Goal: Transaction & Acquisition: Book appointment/travel/reservation

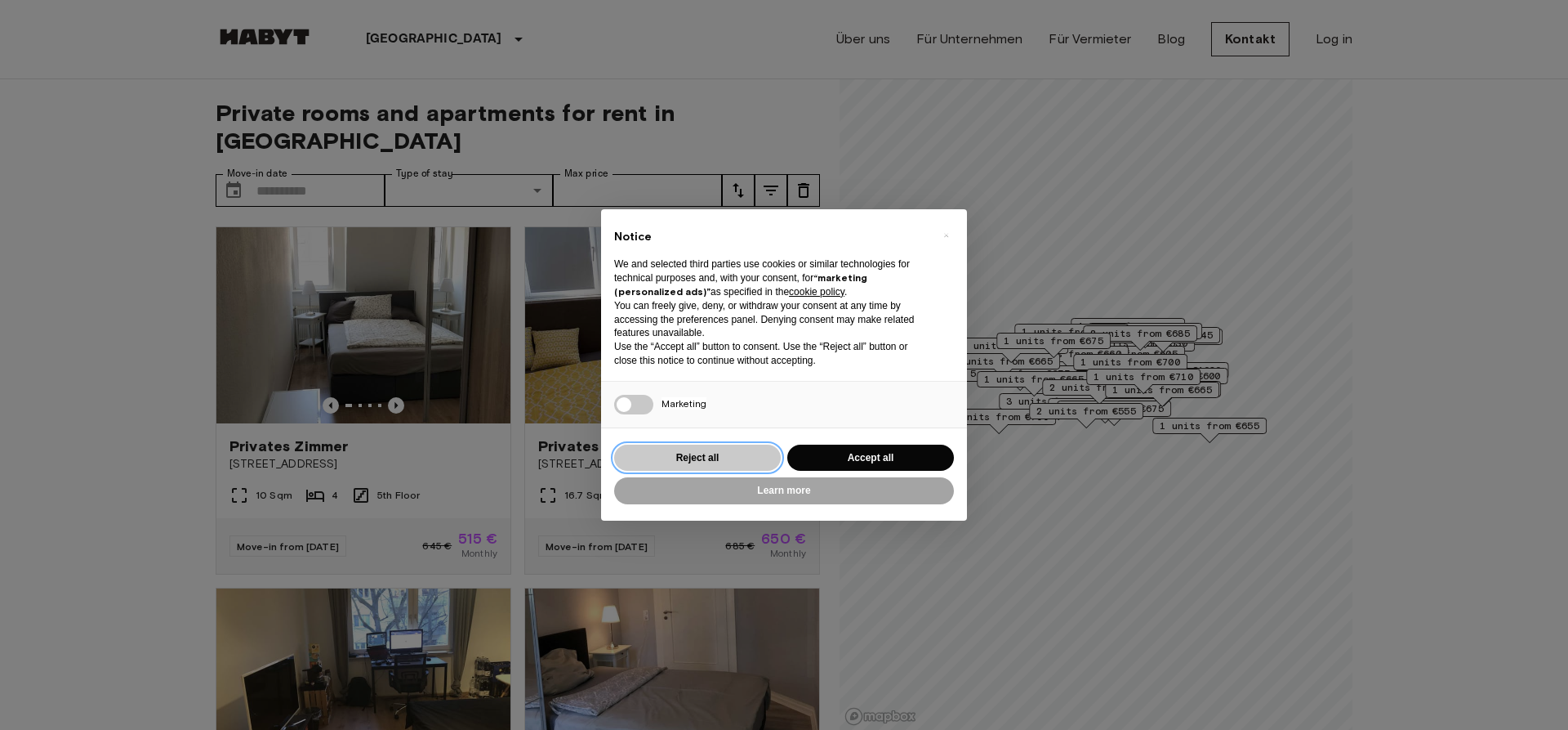
click at [690, 452] on button "Reject all" at bounding box center [698, 458] width 167 height 27
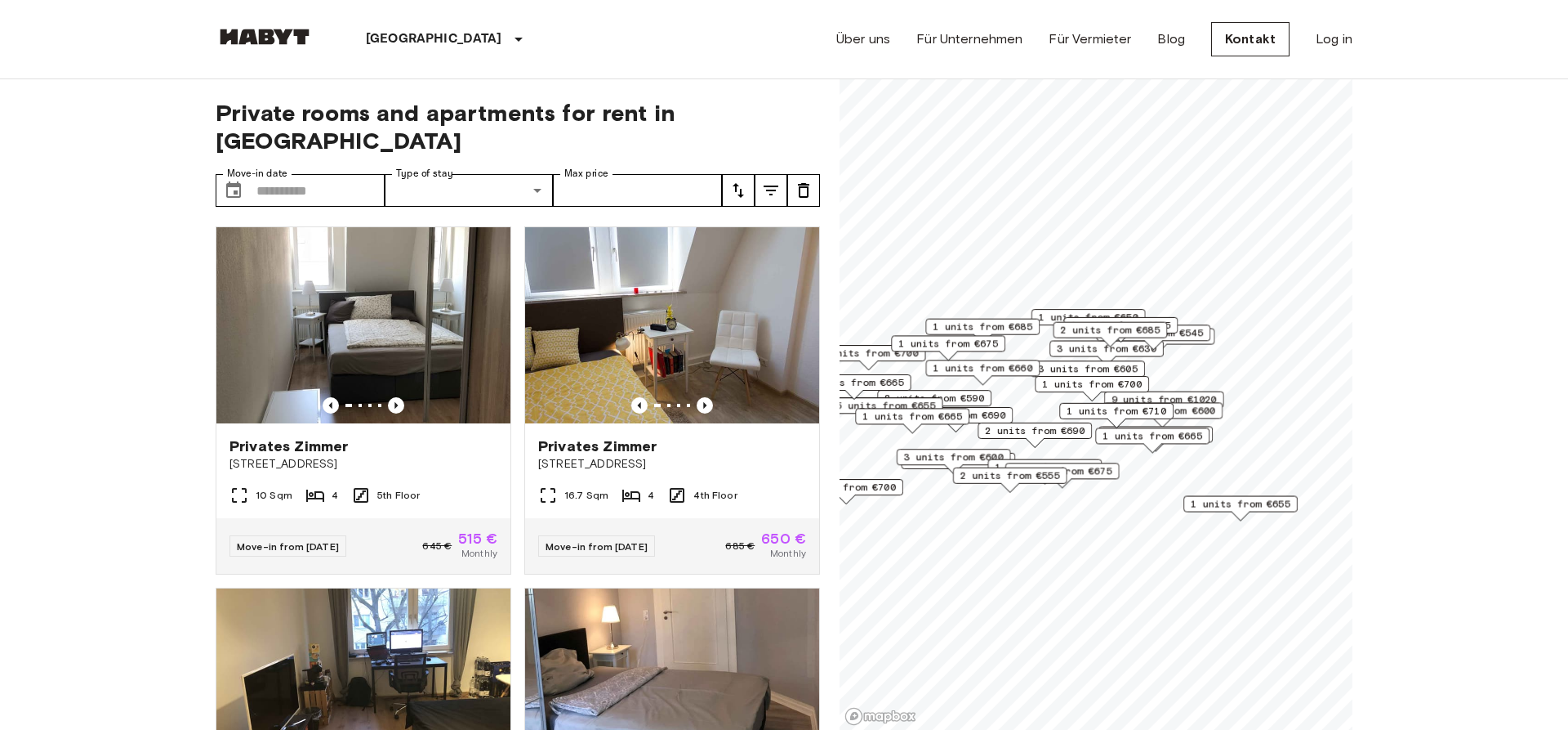
drag, startPoint x: 1106, startPoint y: 459, endPoint x: 1083, endPoint y: 480, distance: 31.1
click at [1091, 478] on span "2 units from €675" at bounding box center [1063, 471] width 100 height 14
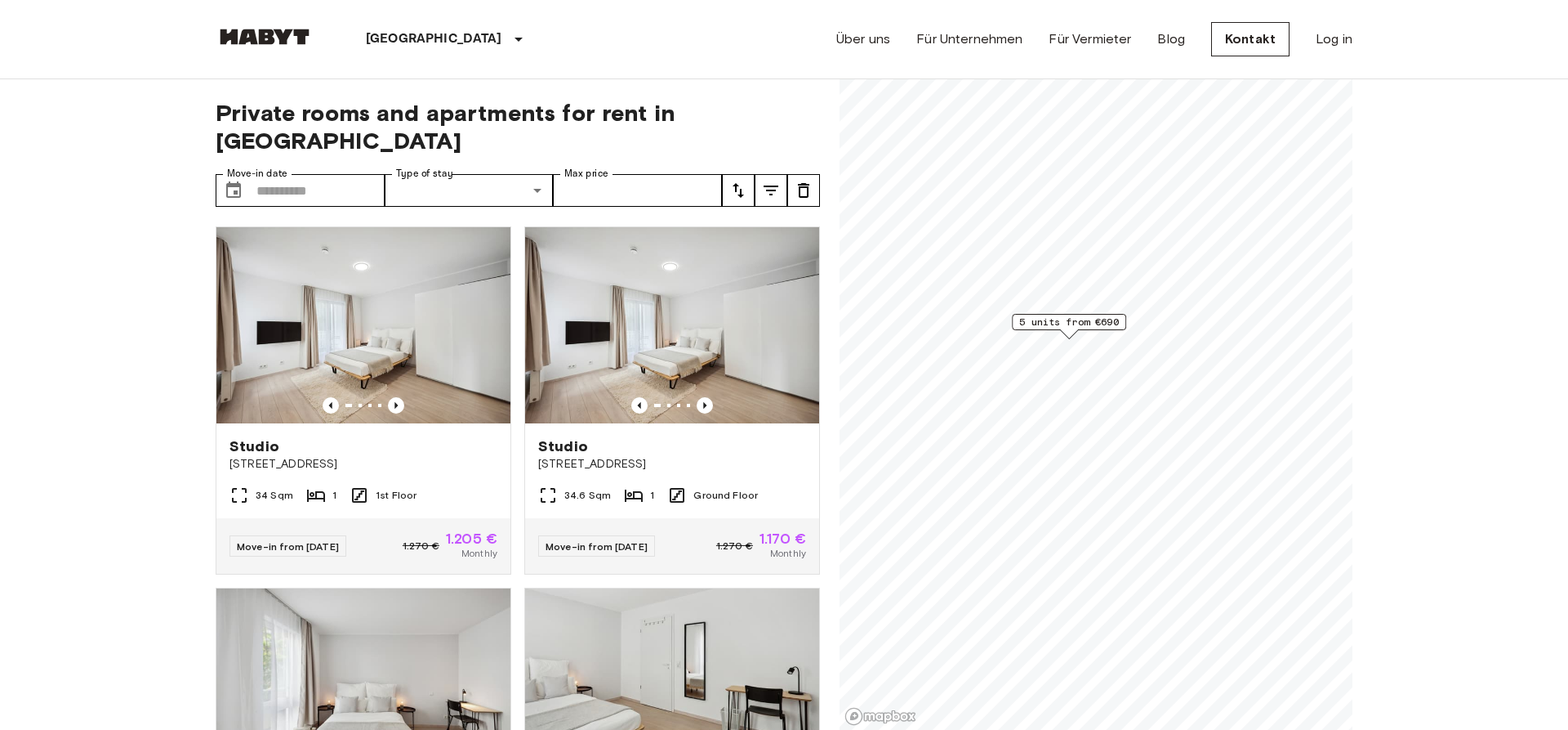
click at [1049, 324] on span "5 units from €690" at bounding box center [1069, 322] width 100 height 14
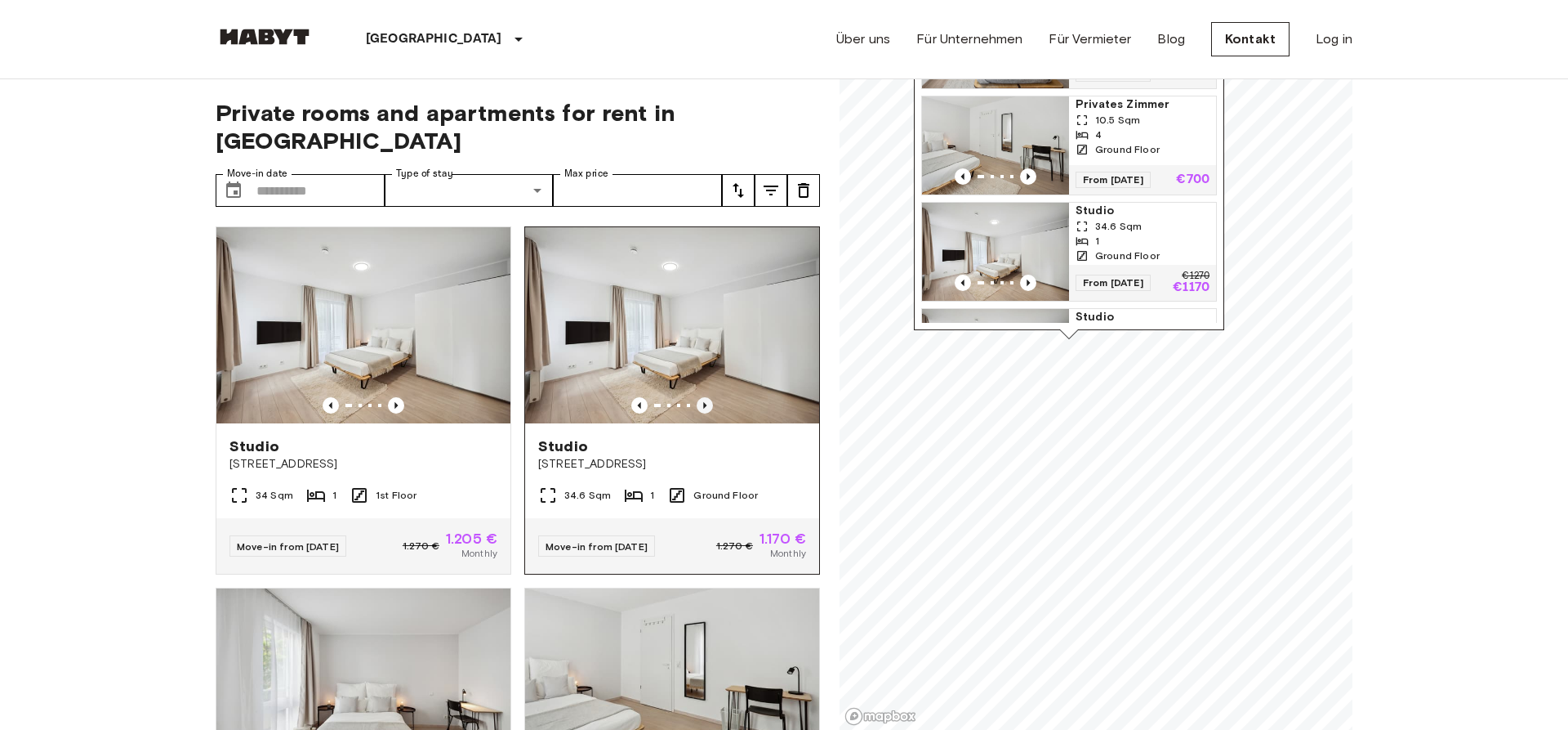
click at [700, 398] on icon "Previous image" at bounding box center [705, 406] width 16 height 16
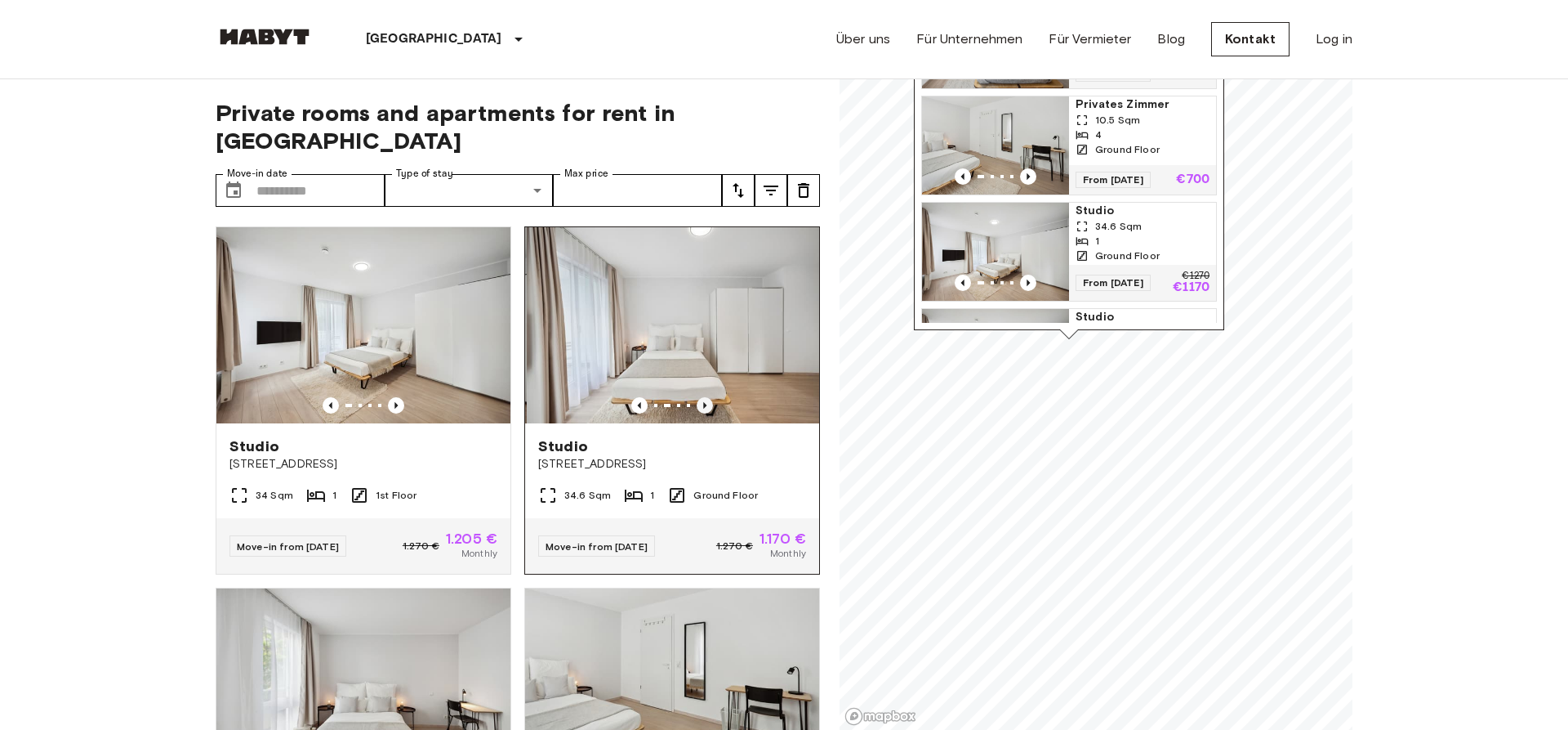
click at [700, 398] on icon "Previous image" at bounding box center [705, 406] width 16 height 16
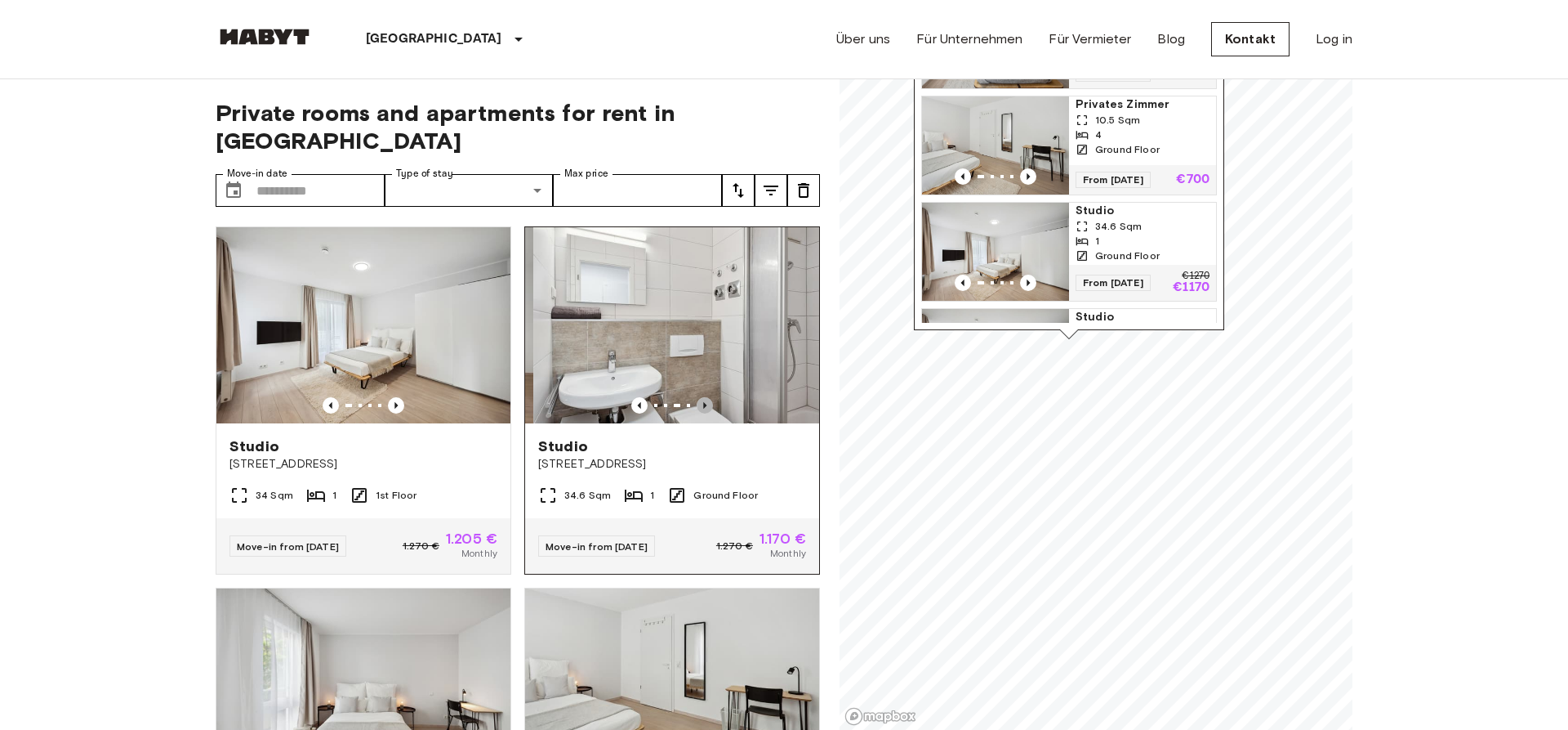
click at [700, 398] on icon "Previous image" at bounding box center [705, 406] width 16 height 16
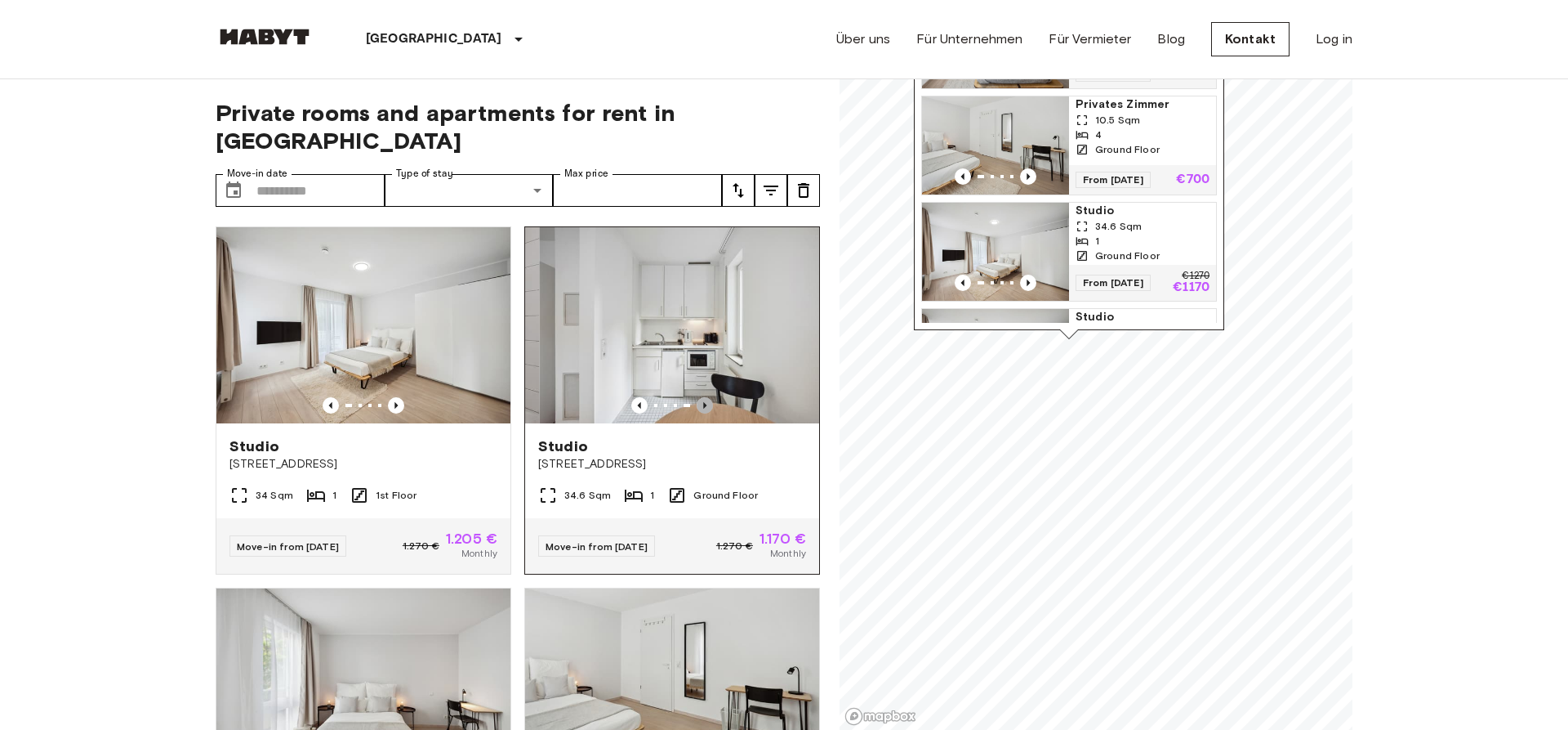
click at [700, 398] on icon "Previous image" at bounding box center [705, 406] width 16 height 16
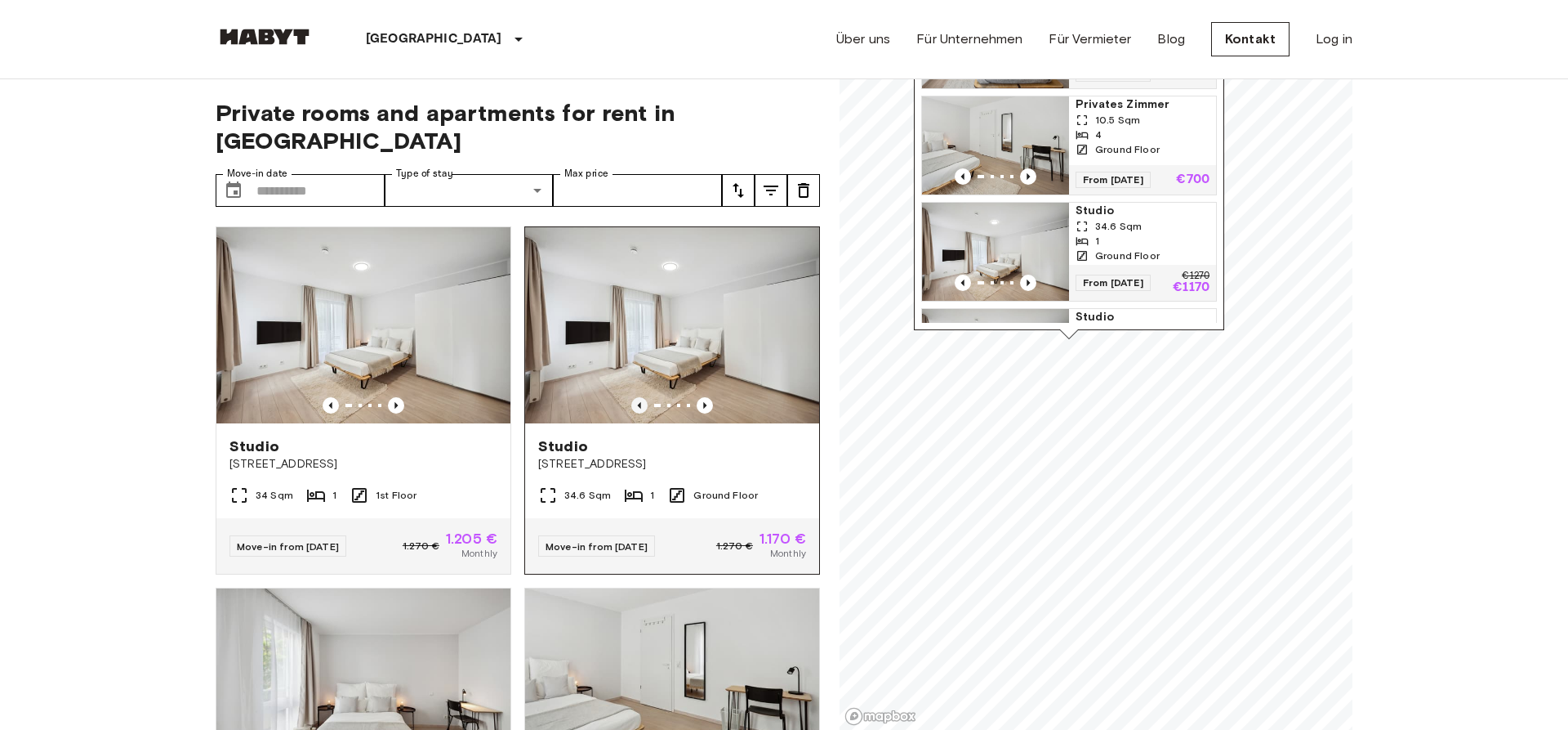
click at [635, 398] on icon "Previous image" at bounding box center [639, 406] width 16 height 16
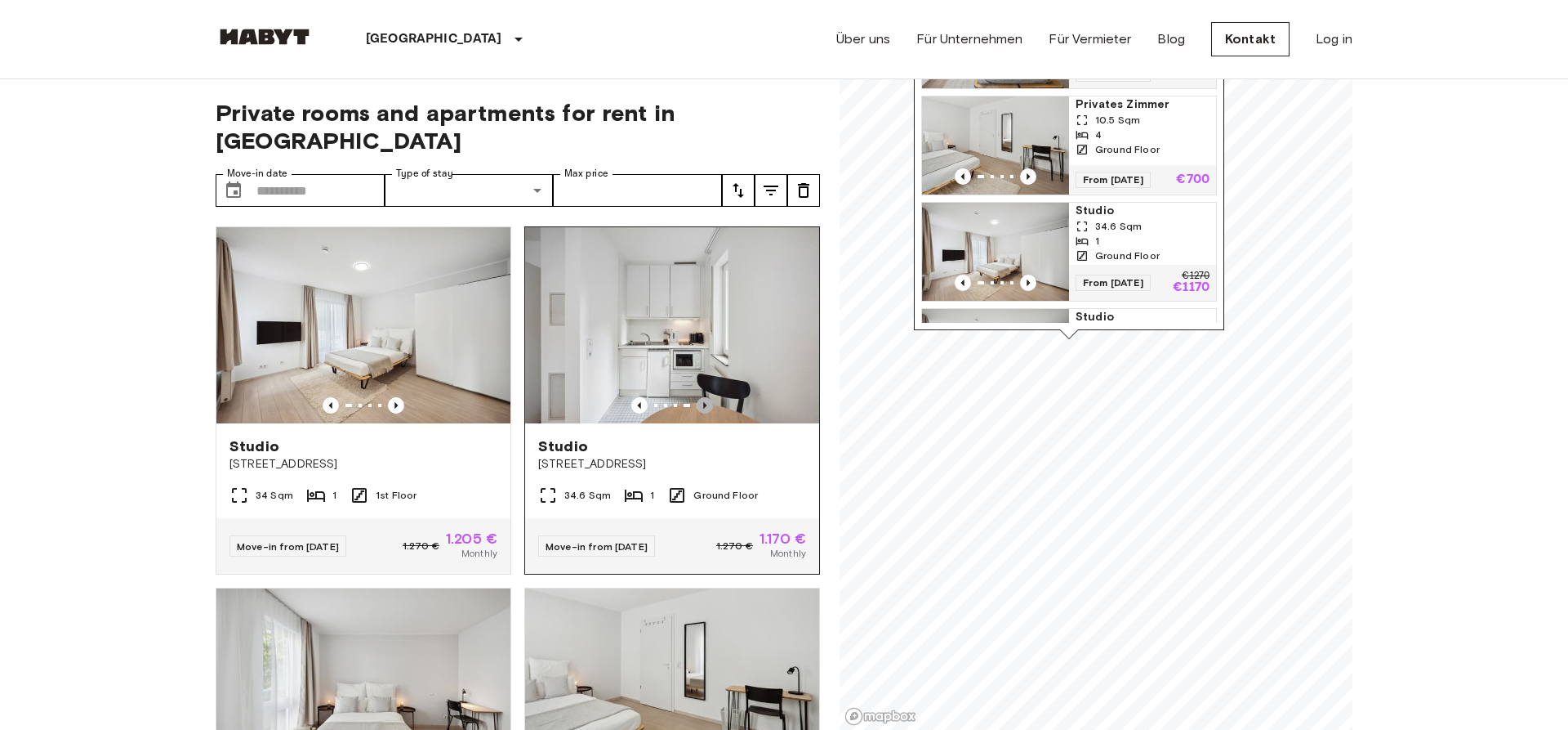
click at [702, 398] on icon "Previous image" at bounding box center [705, 406] width 16 height 16
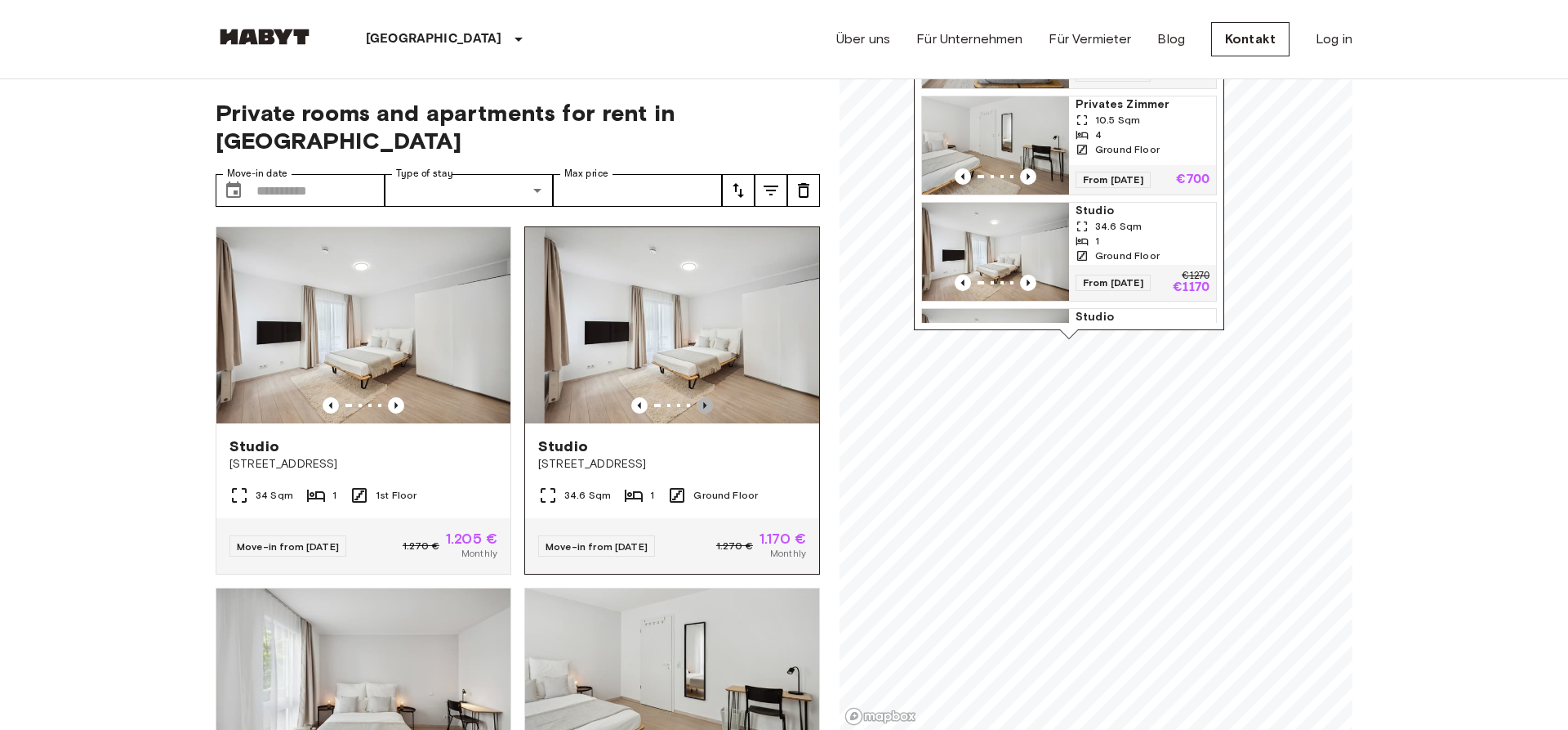
click at [702, 398] on icon "Previous image" at bounding box center [705, 406] width 16 height 16
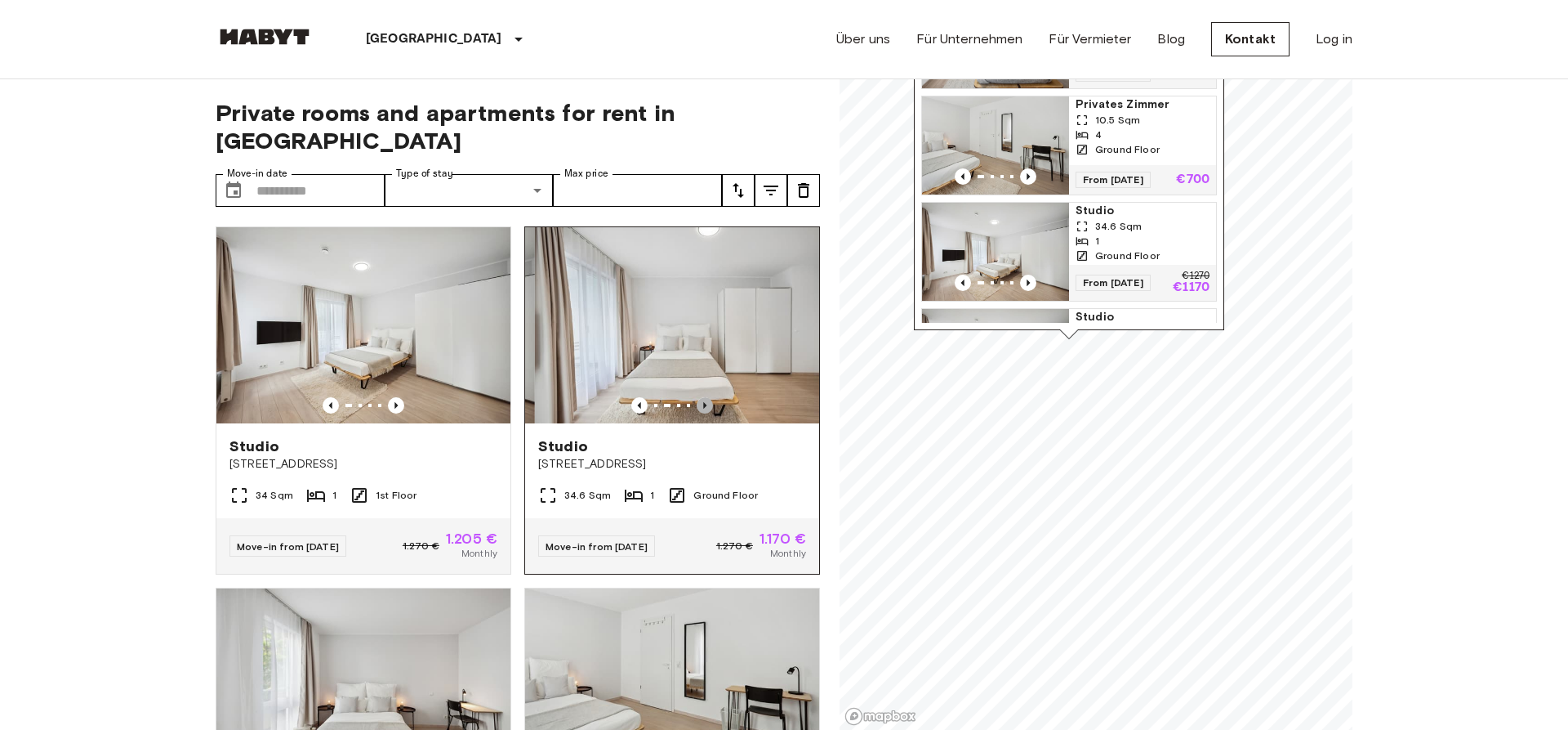
click at [702, 398] on icon "Previous image" at bounding box center [705, 406] width 16 height 16
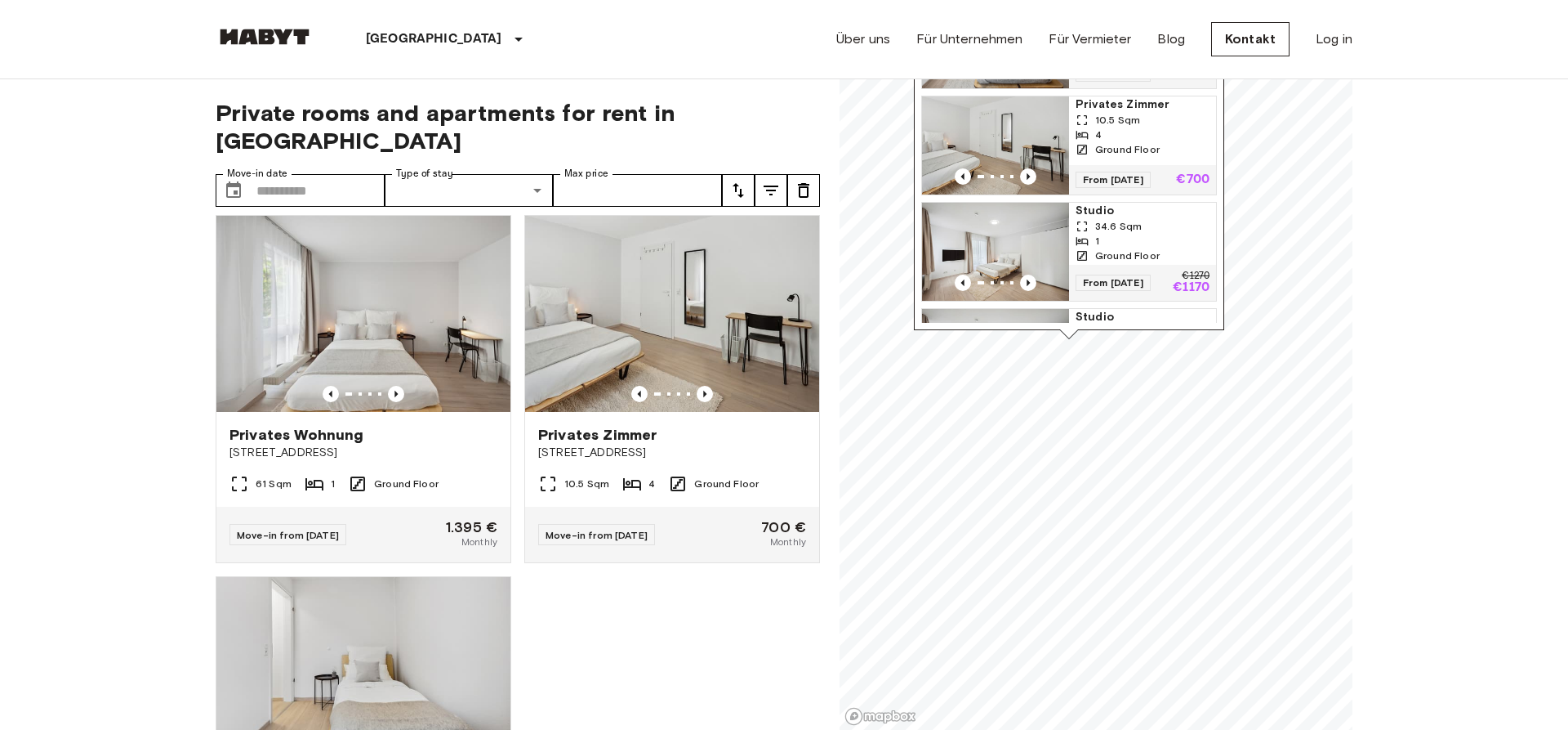
scroll to position [572, 0]
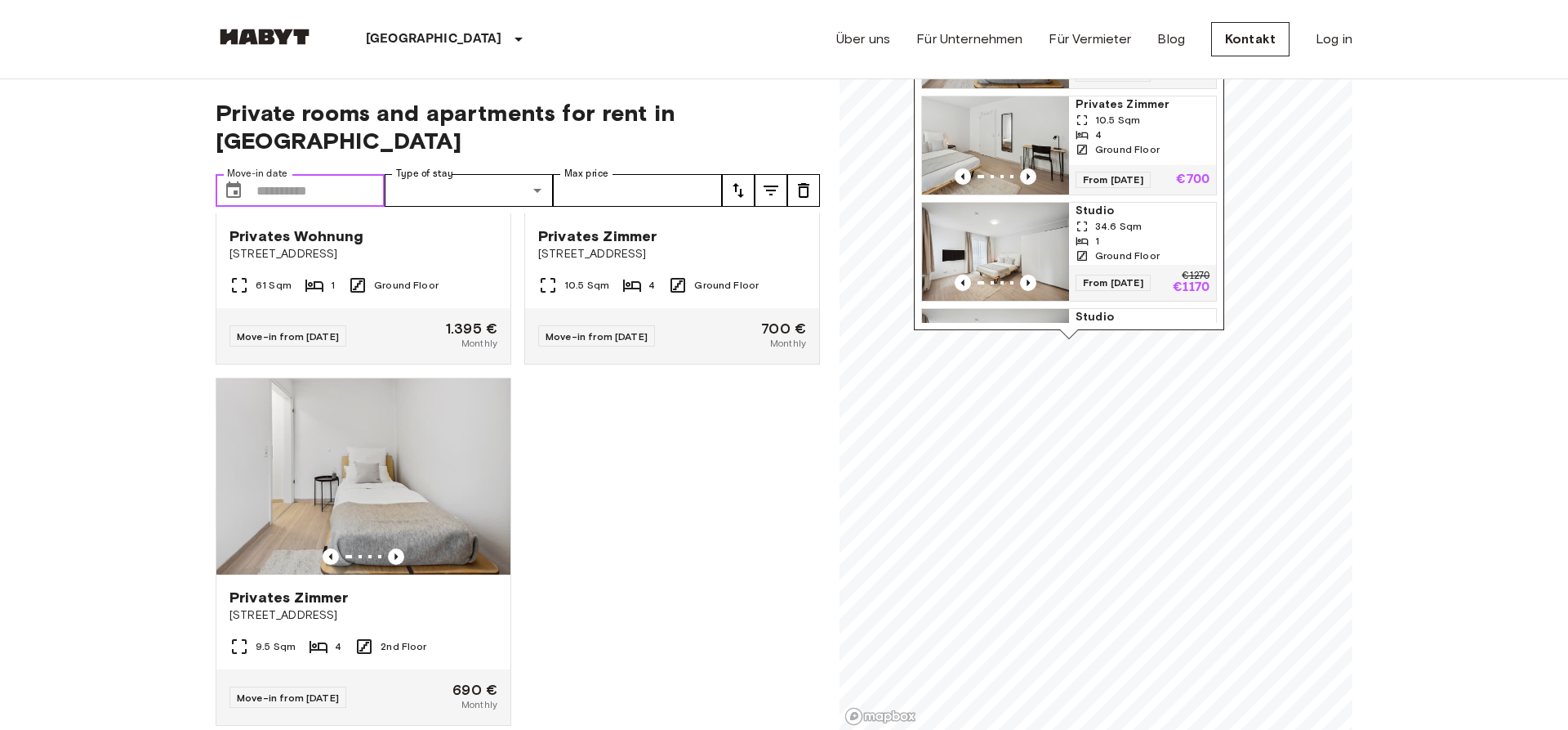
click at [281, 174] on input "Move-in date" at bounding box center [320, 190] width 129 height 33
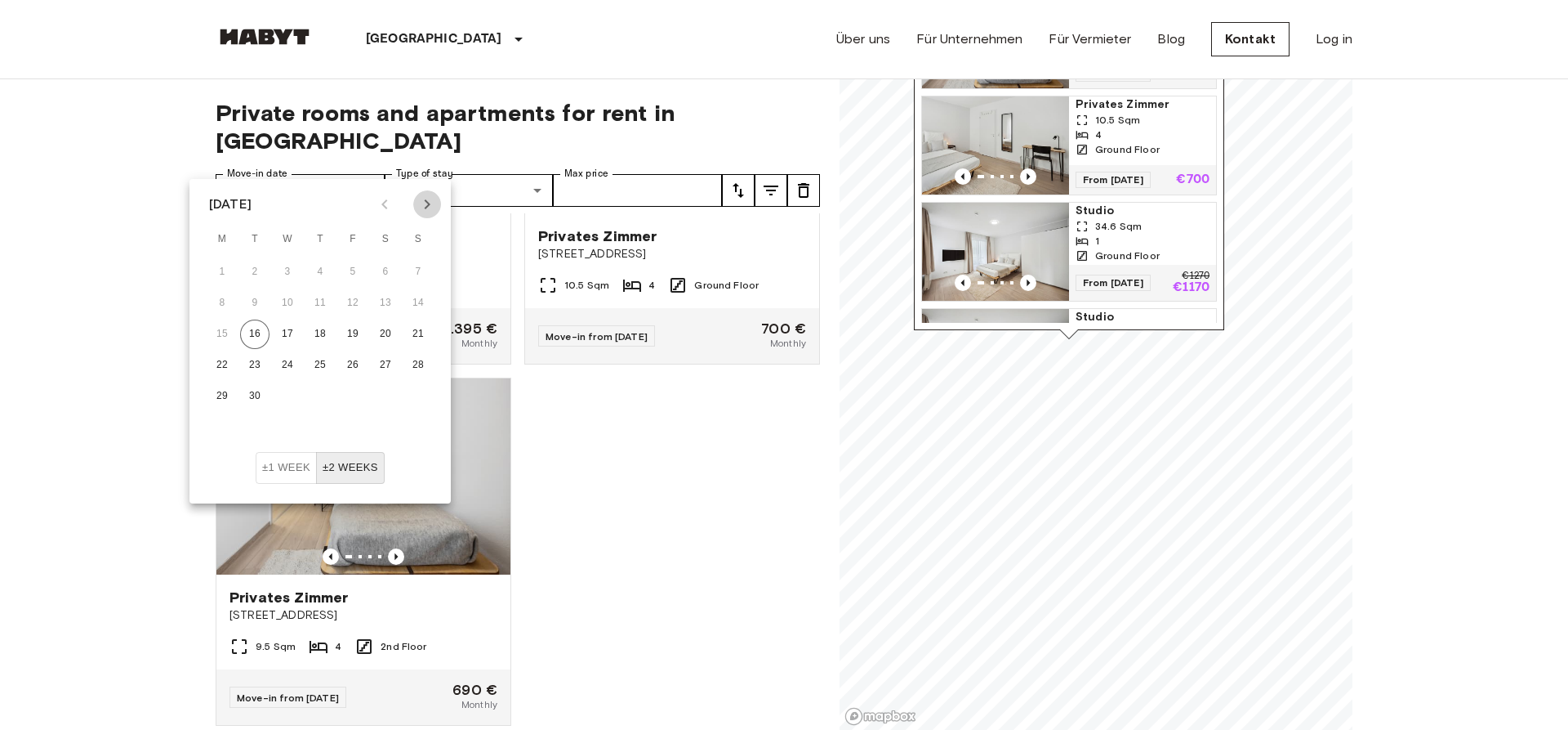
click at [426, 204] on icon "Next month" at bounding box center [427, 205] width 20 height 20
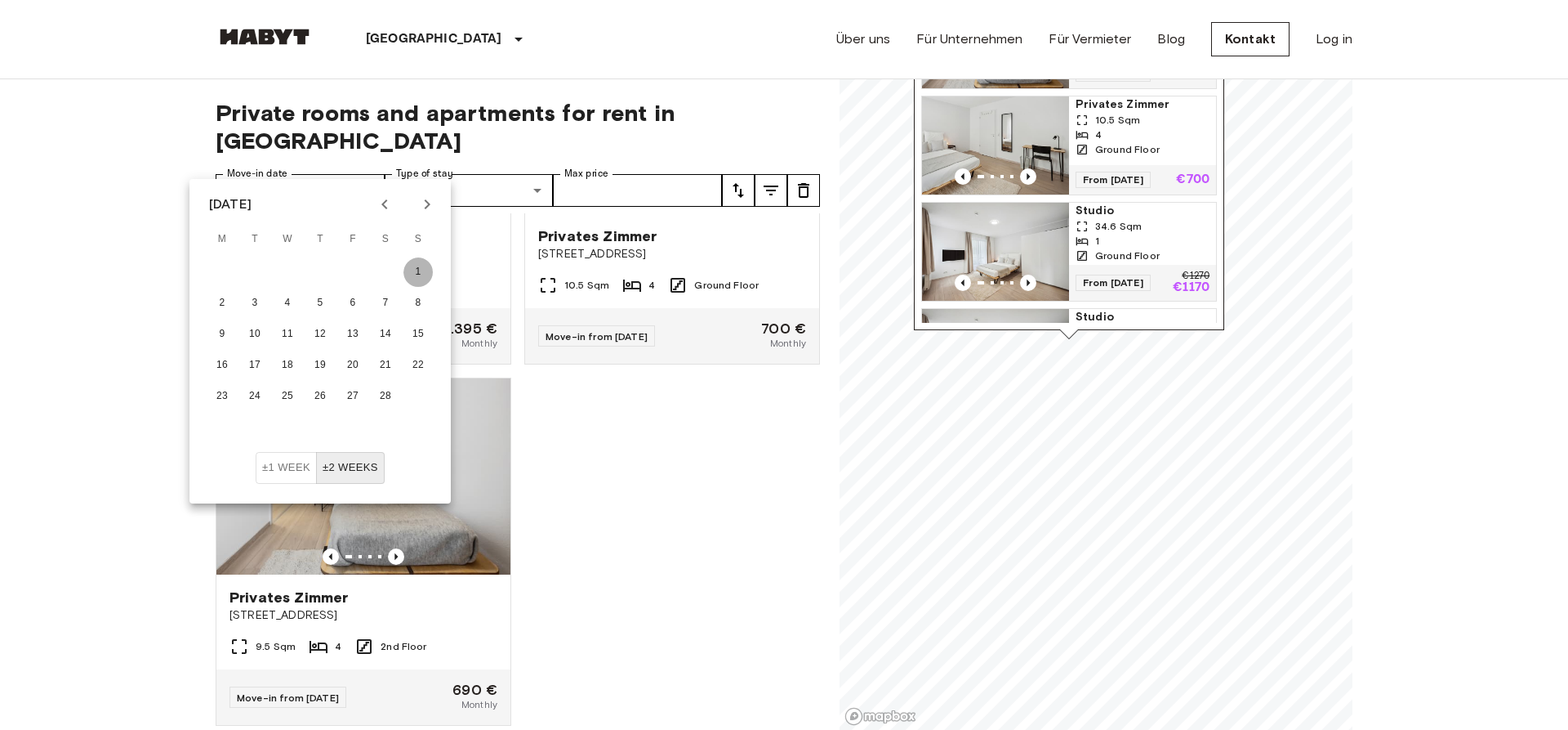
click at [421, 267] on button "1" at bounding box center [418, 272] width 29 height 29
type input "**********"
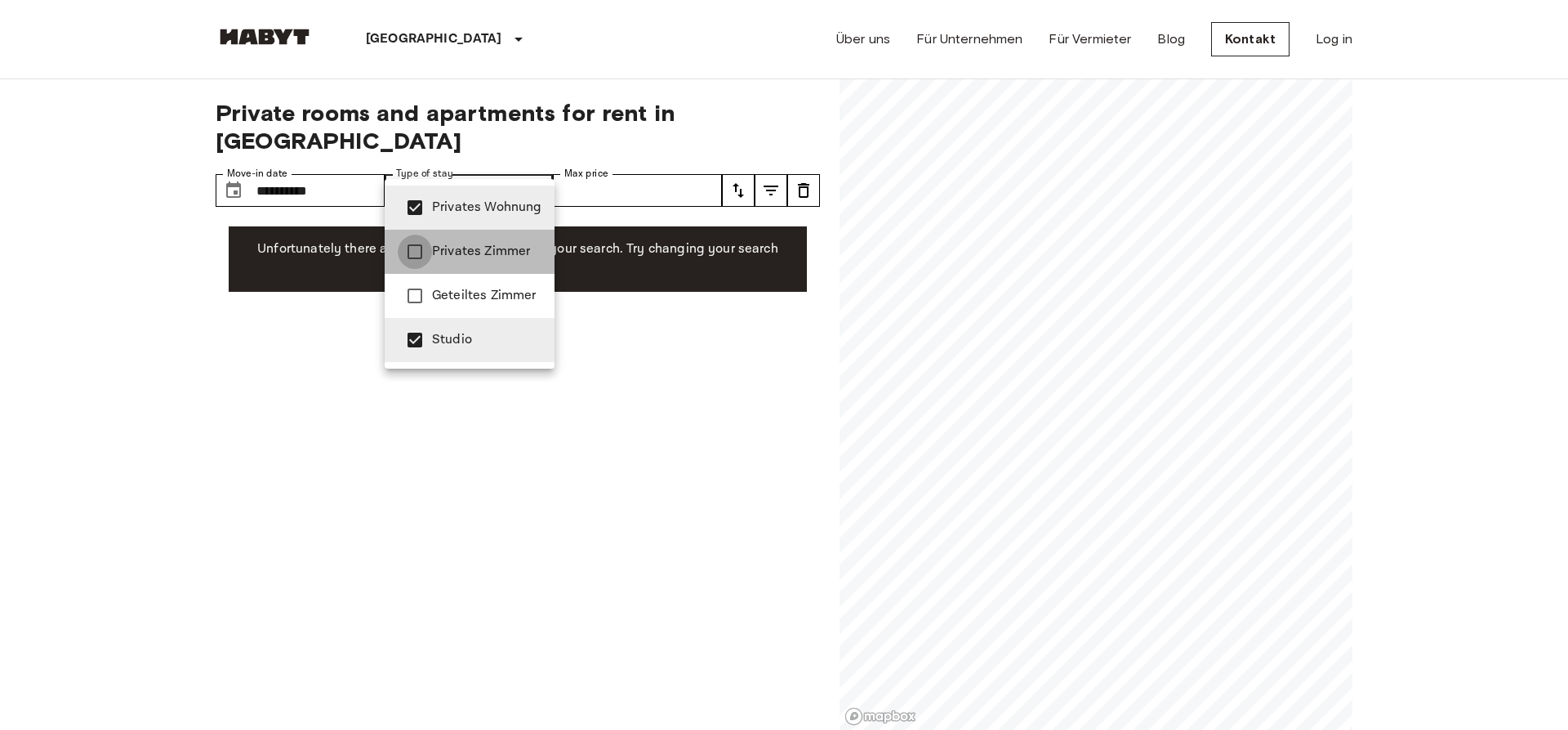
type input "**********"
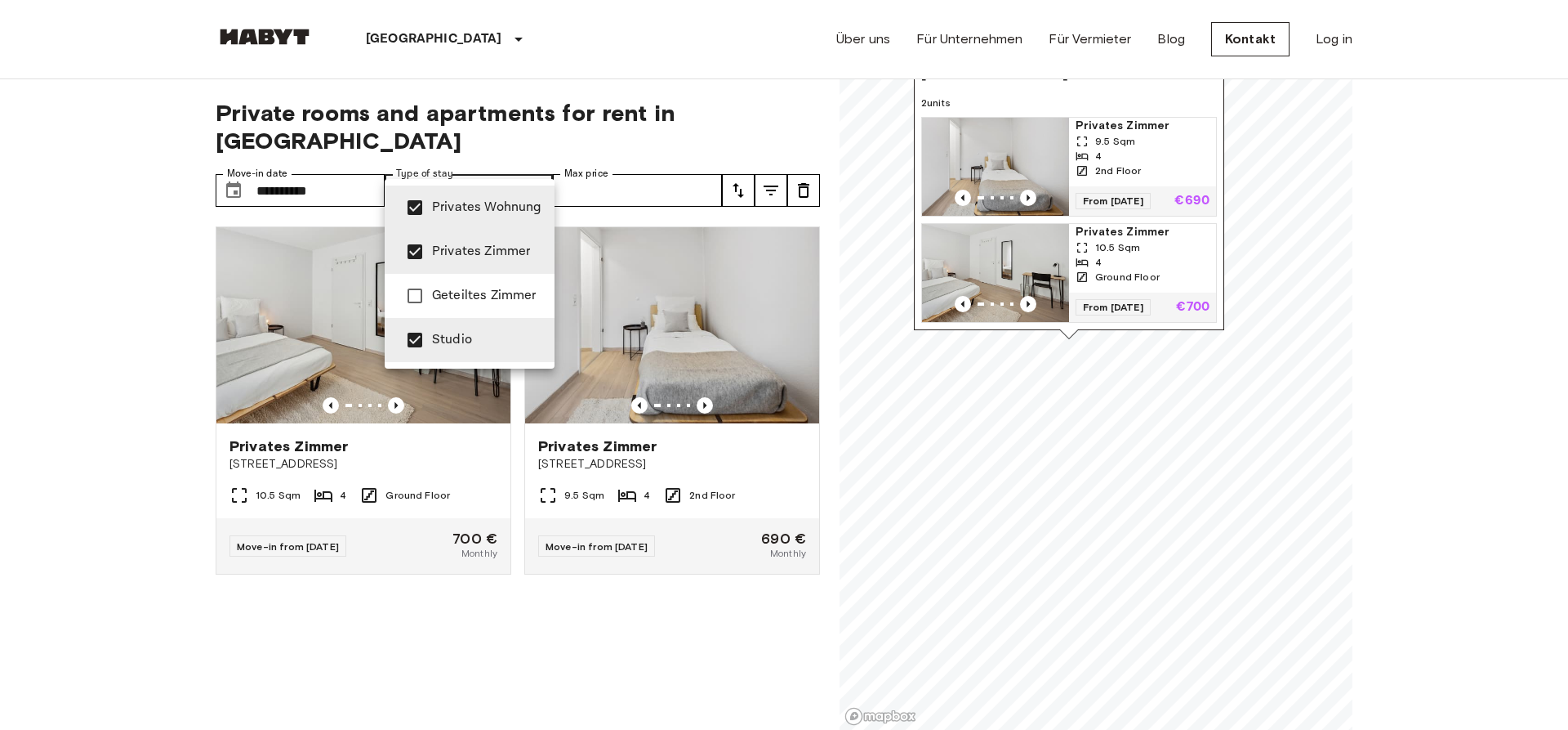
click at [618, 622] on div at bounding box center [784, 365] width 1568 height 730
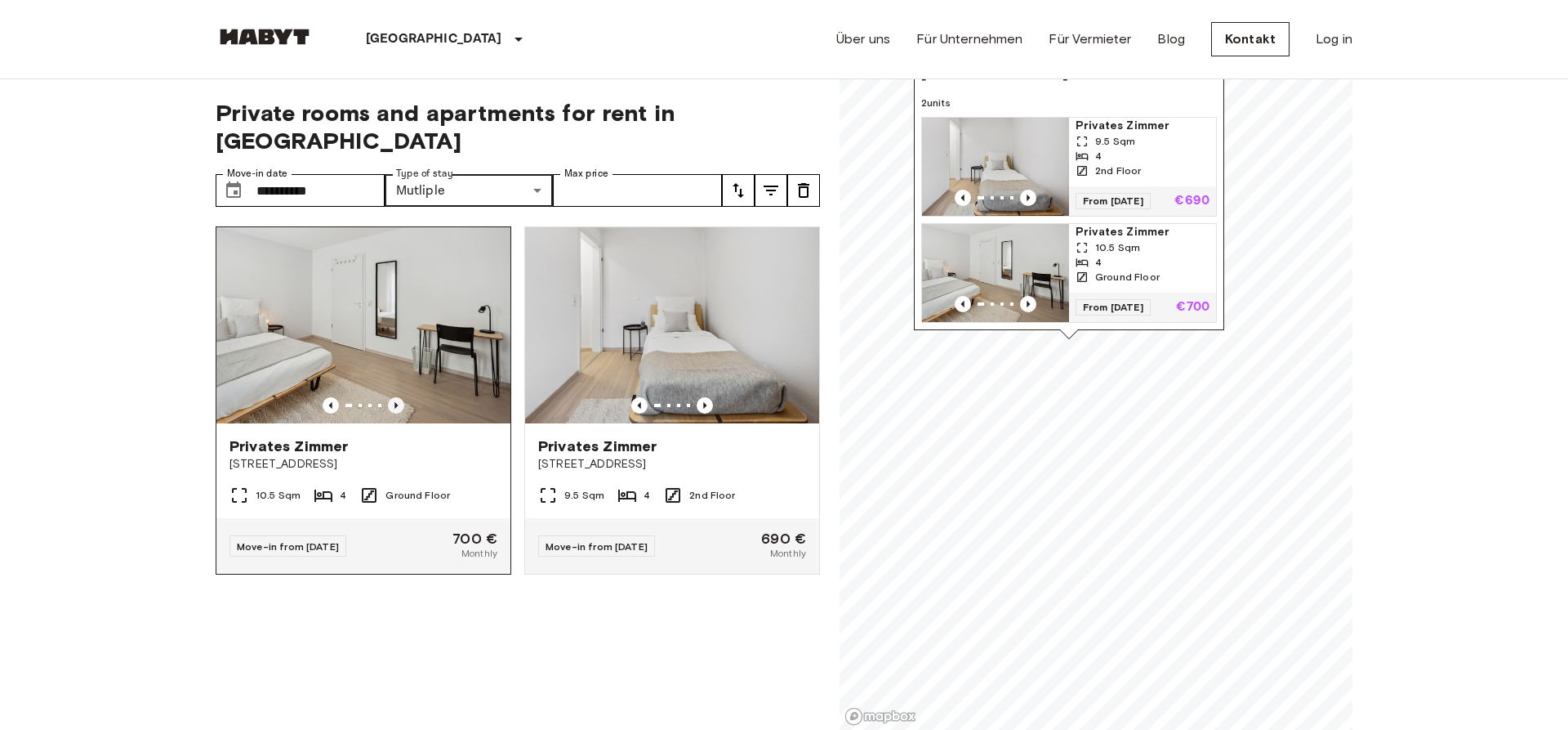
click at [399, 398] on icon "Previous image" at bounding box center [397, 406] width 16 height 16
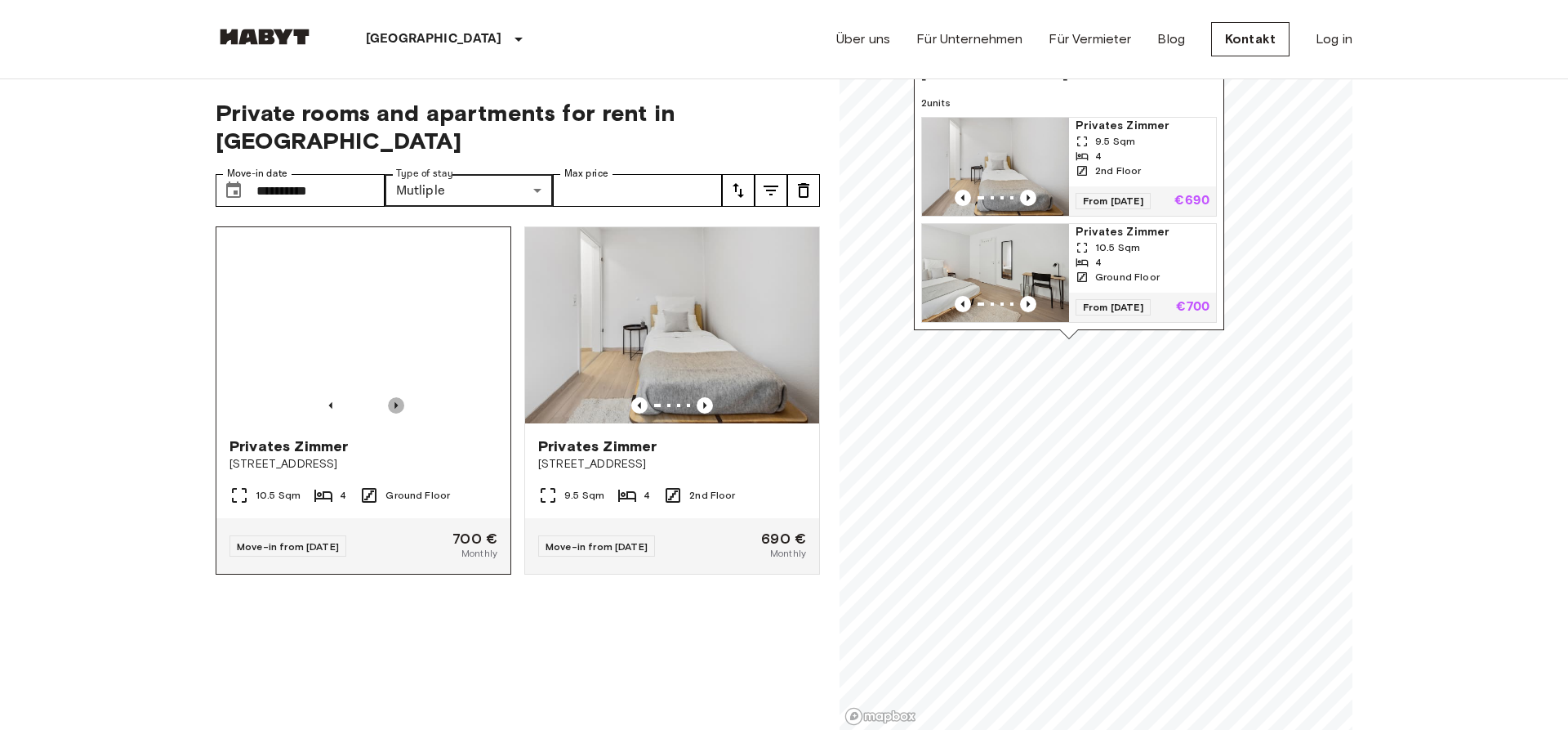
click at [399, 398] on icon "Previous image" at bounding box center [397, 406] width 16 height 16
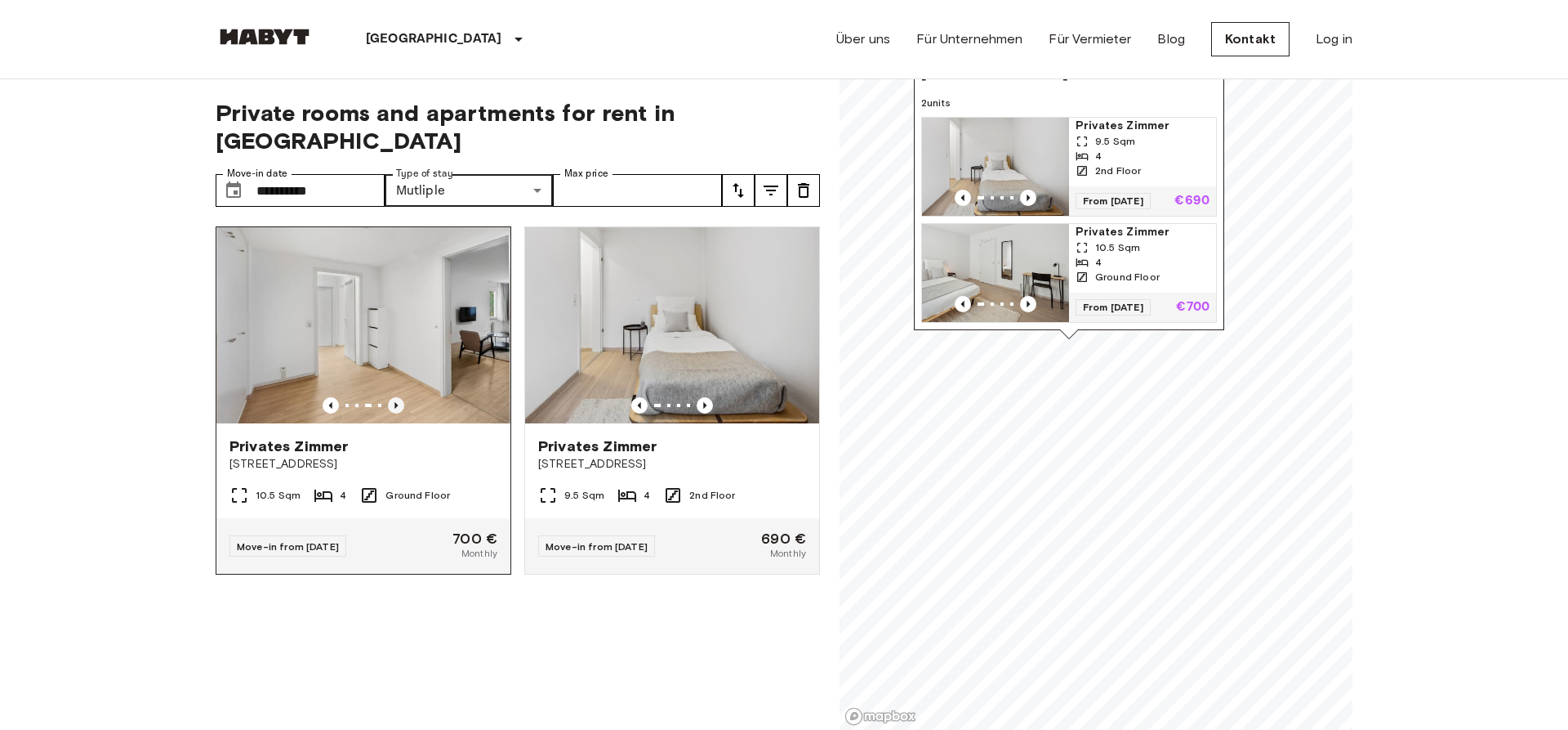
click at [399, 398] on icon "Previous image" at bounding box center [397, 406] width 16 height 16
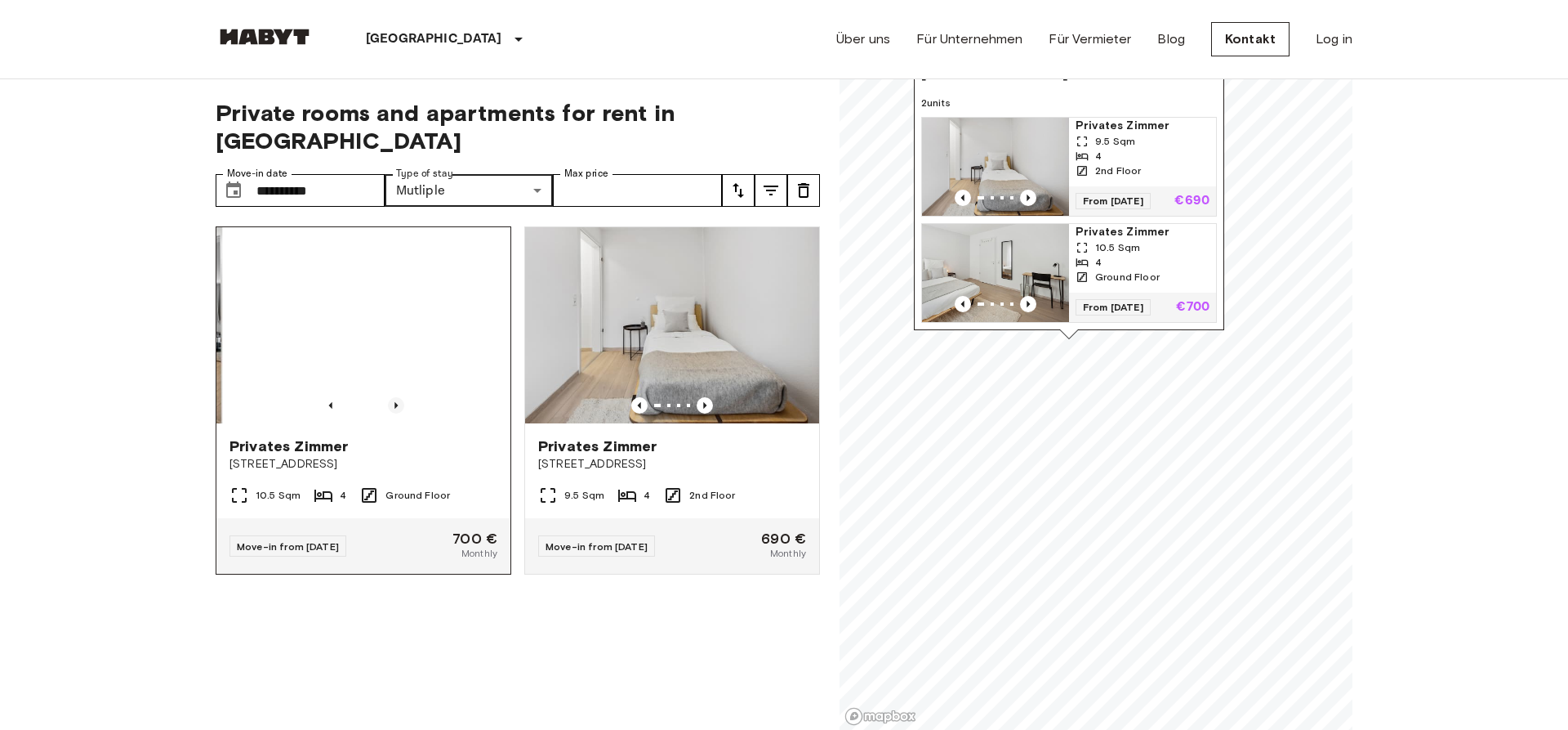
click at [399, 398] on icon "Previous image" at bounding box center [397, 406] width 16 height 16
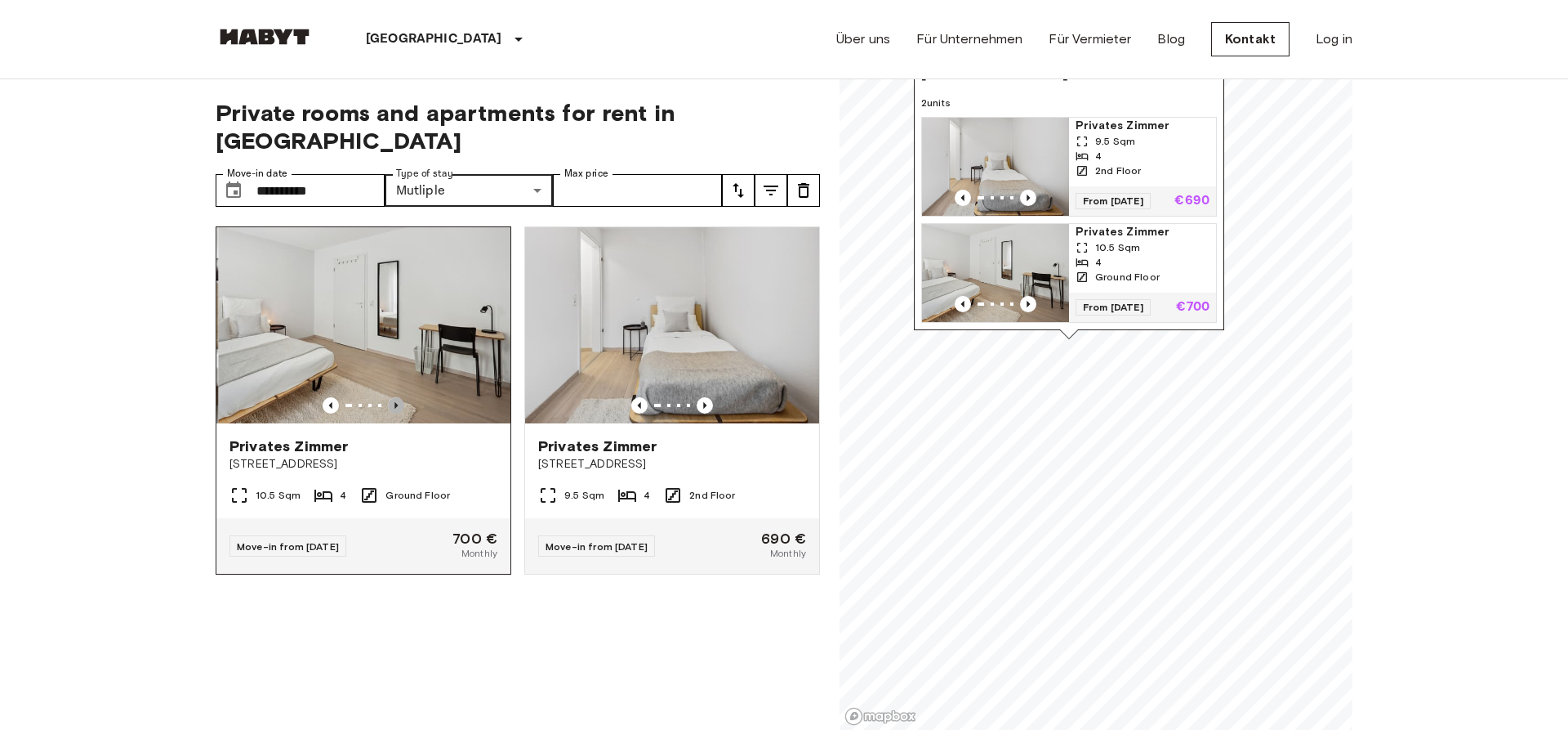
click at [399, 398] on icon "Previous image" at bounding box center [397, 406] width 16 height 16
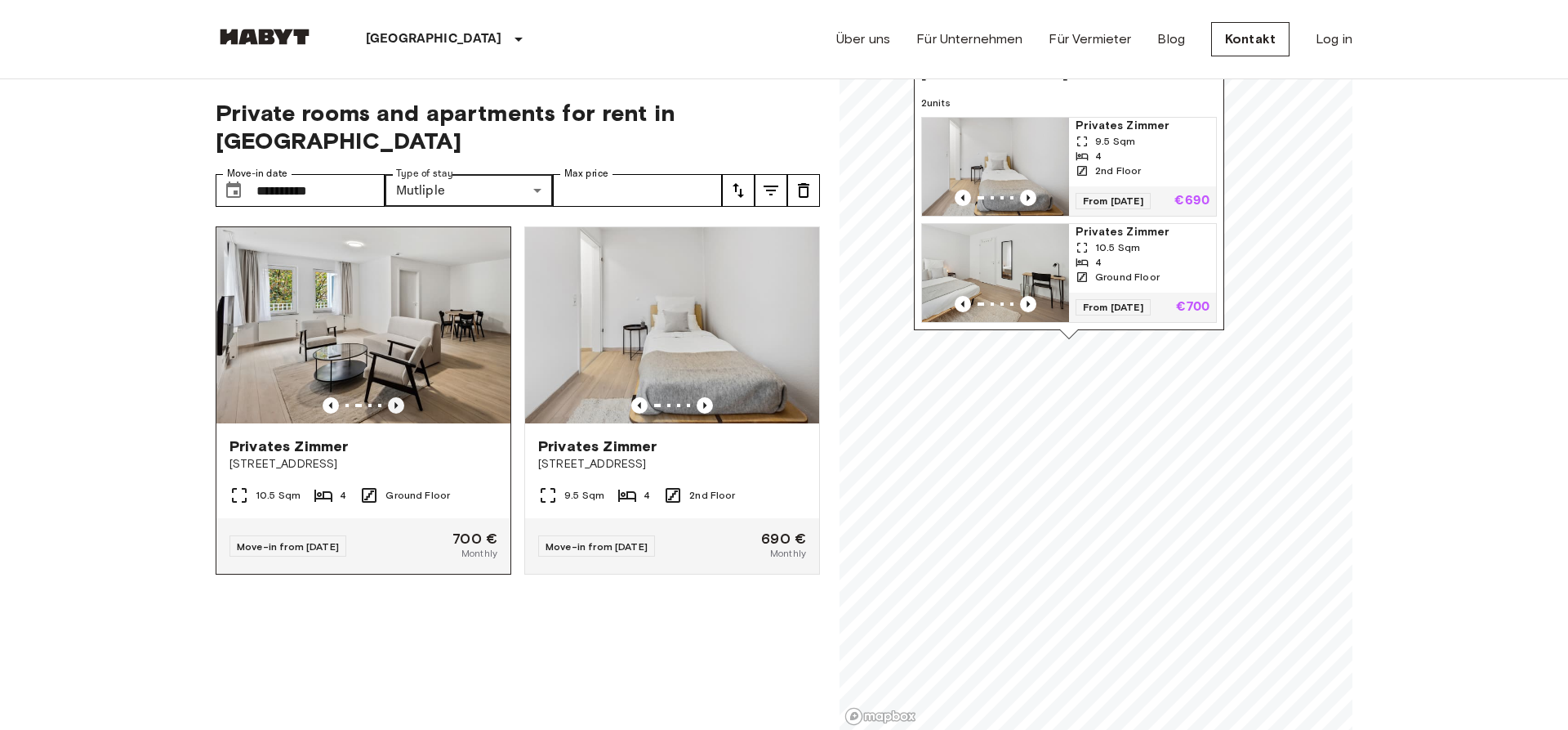
click at [399, 398] on icon "Previous image" at bounding box center [397, 406] width 16 height 16
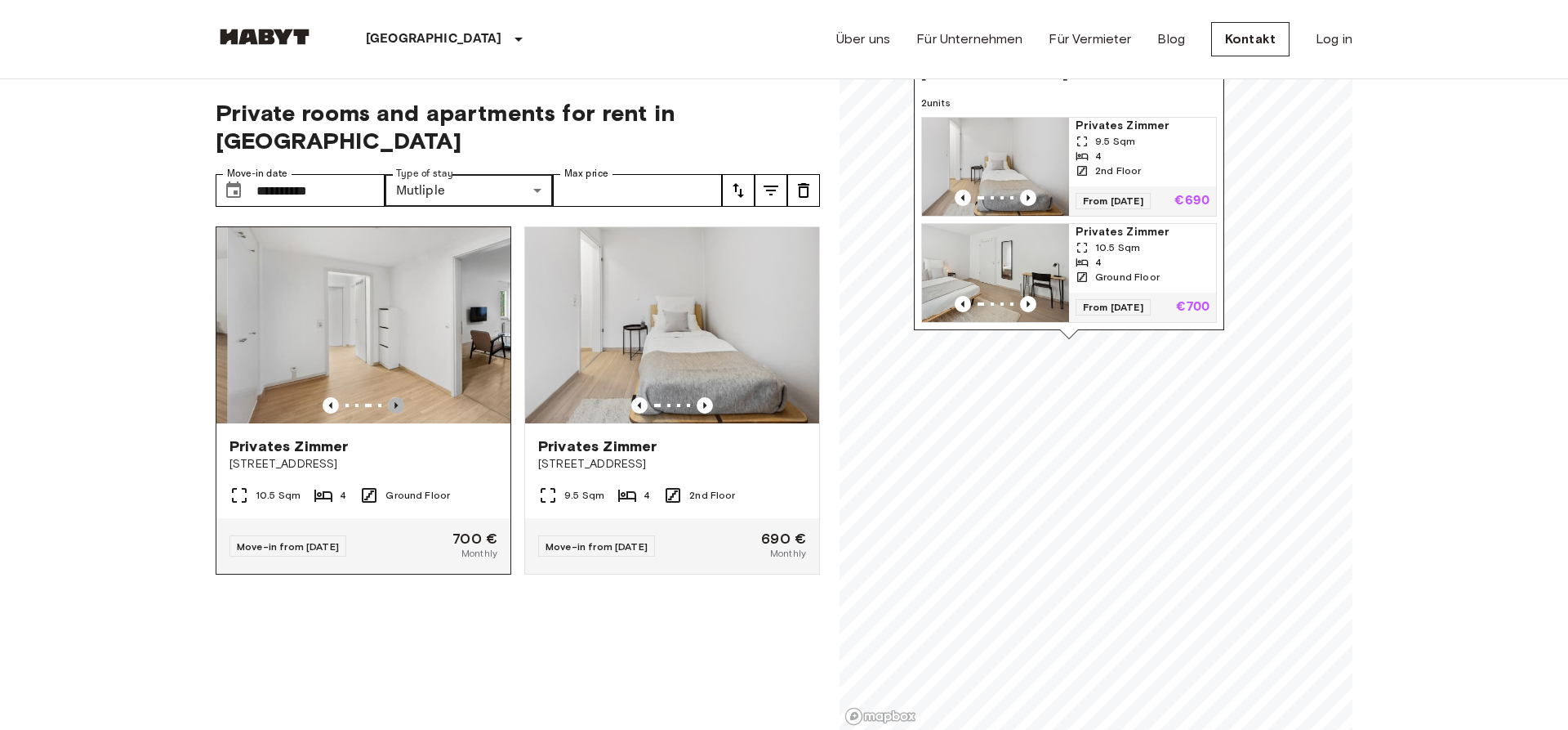
click at [399, 398] on icon "Previous image" at bounding box center [397, 406] width 16 height 16
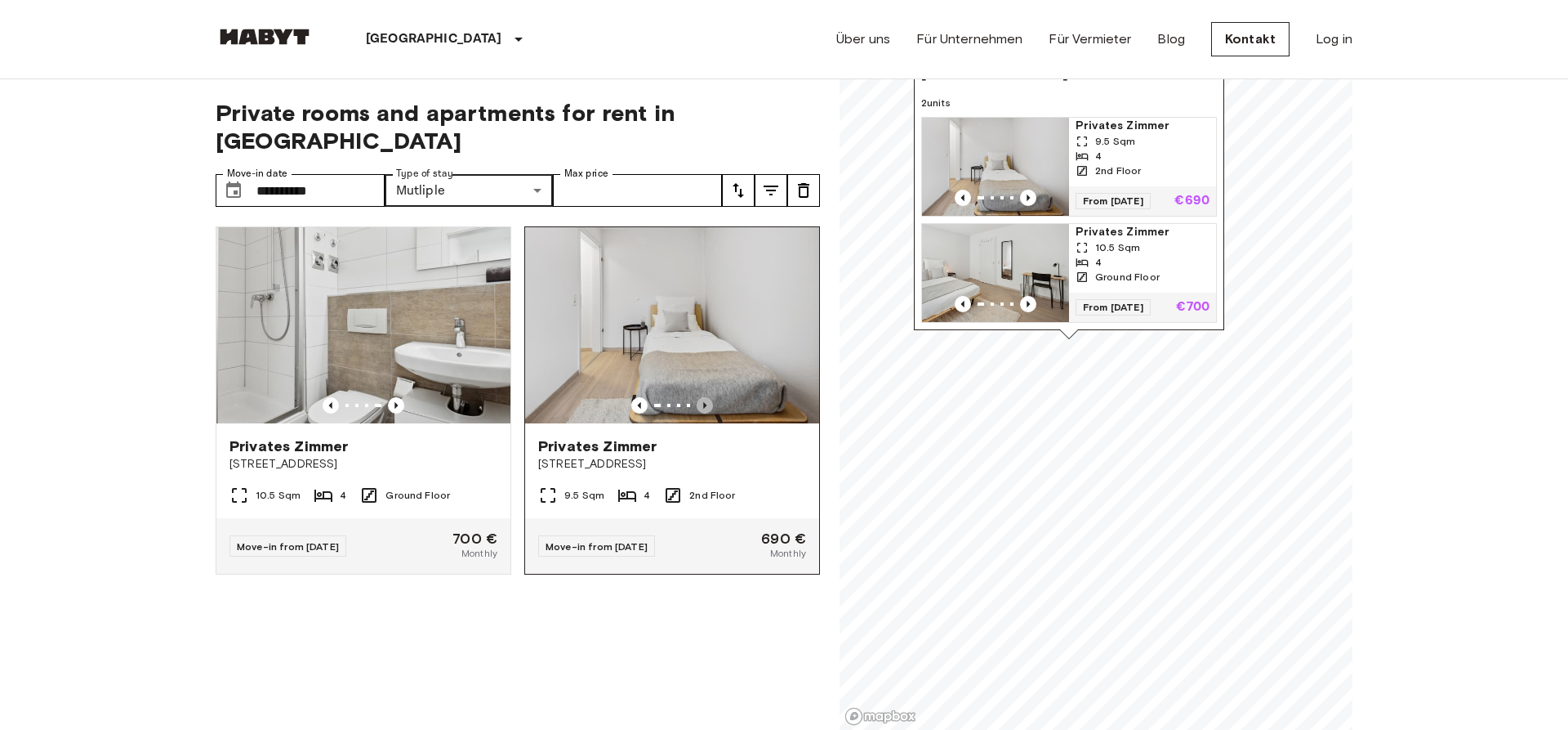
click at [706, 398] on icon "Previous image" at bounding box center [705, 406] width 16 height 16
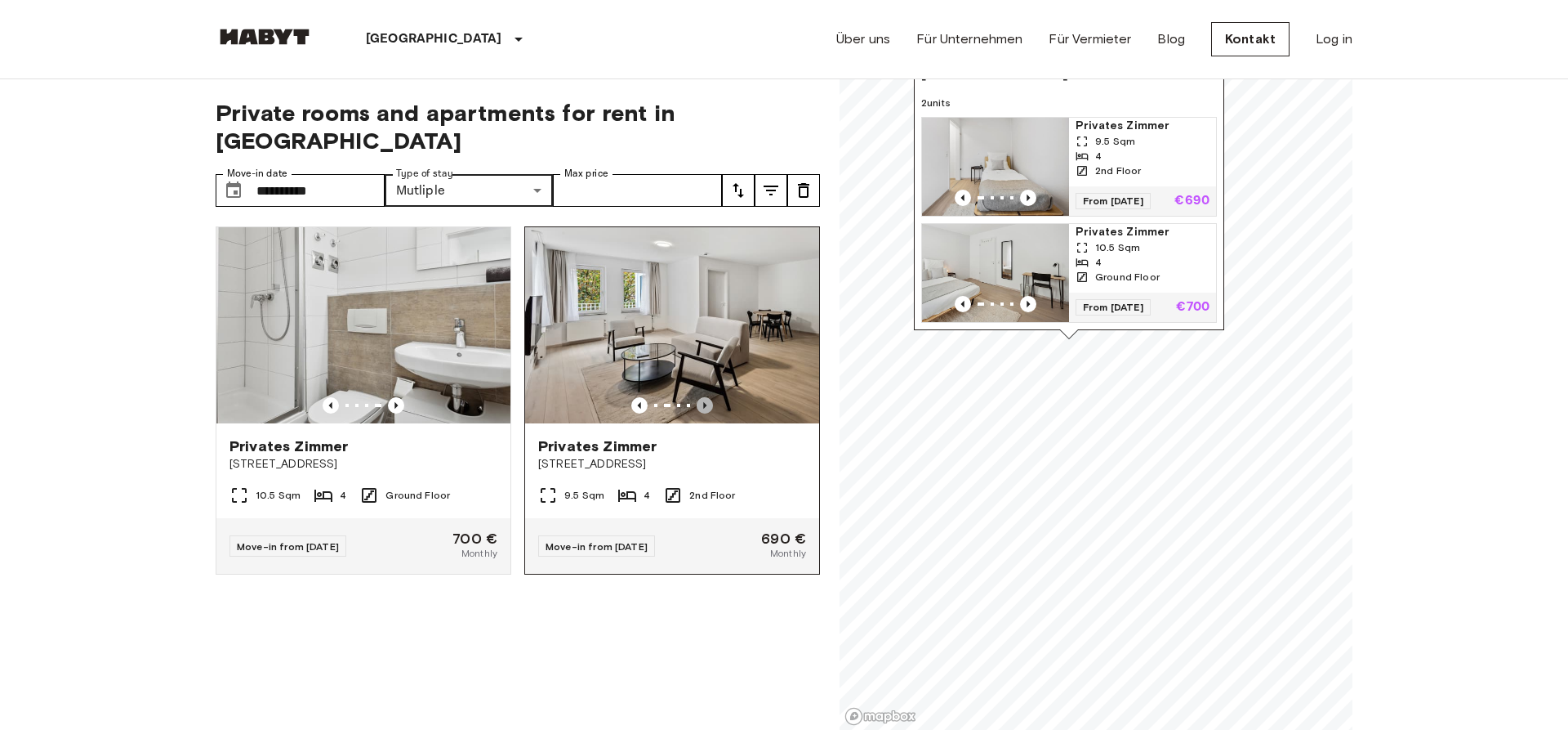
click at [706, 398] on icon "Previous image" at bounding box center [705, 406] width 16 height 16
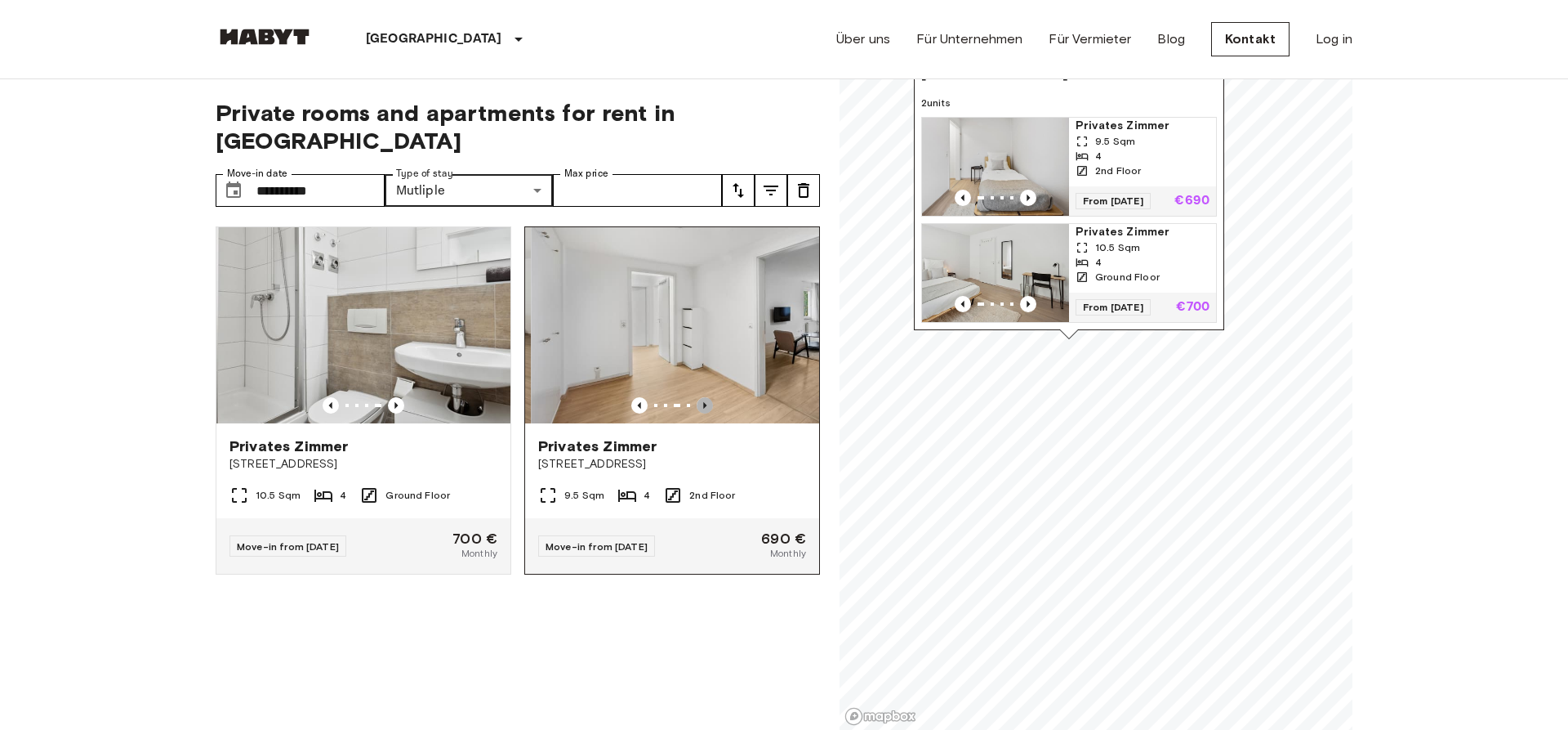
click at [706, 398] on icon "Previous image" at bounding box center [705, 406] width 16 height 16
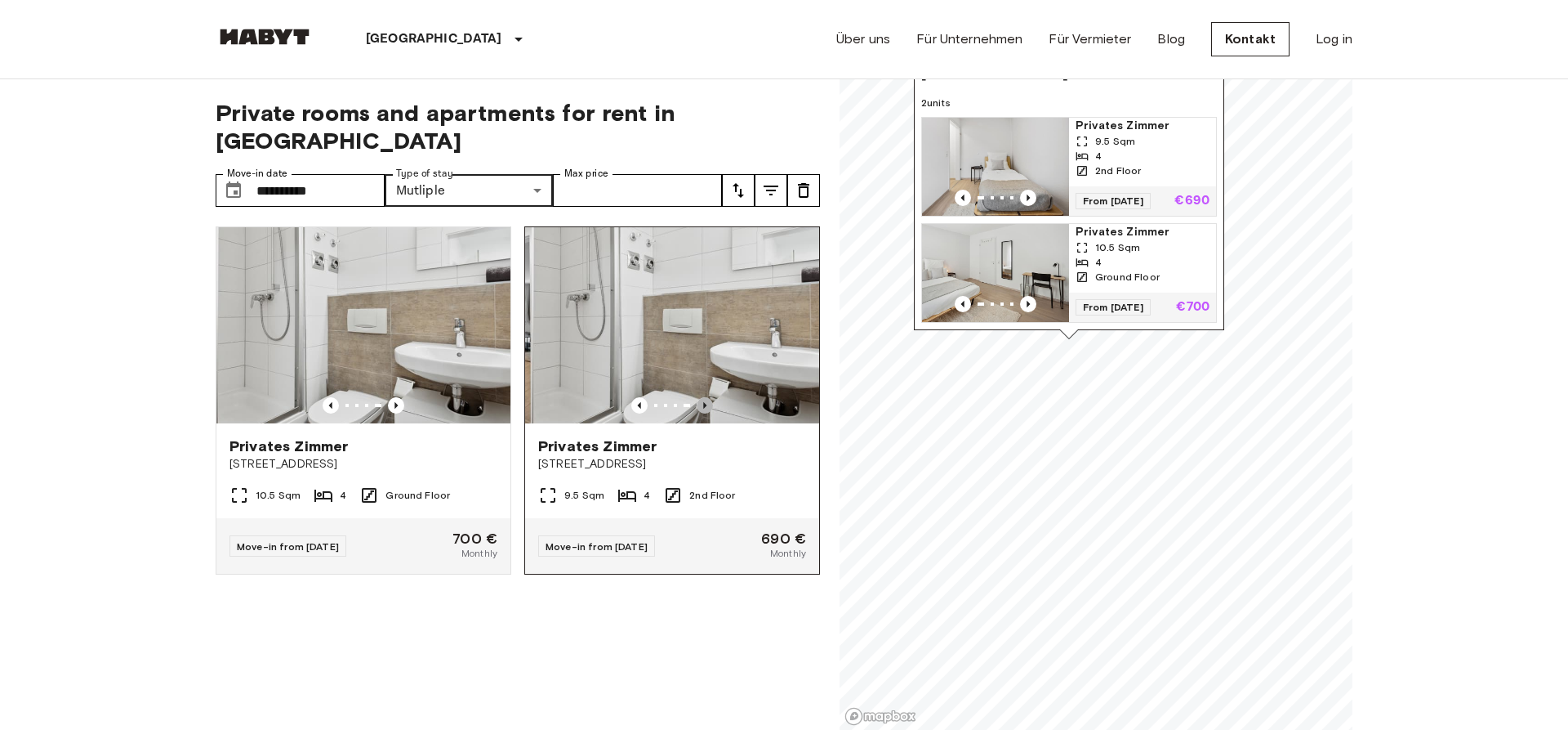
click at [706, 398] on icon "Previous image" at bounding box center [705, 406] width 16 height 16
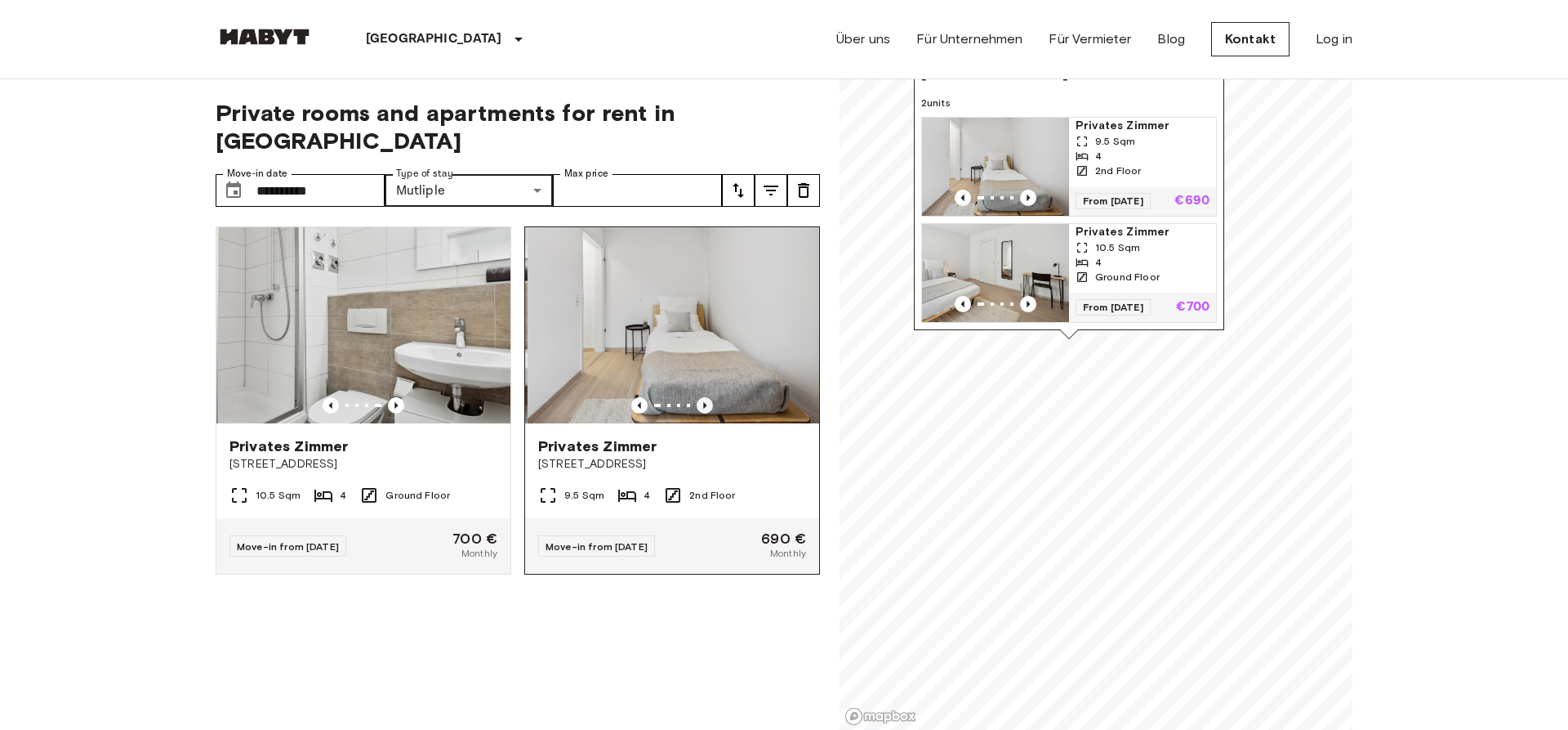
click at [706, 398] on icon "Previous image" at bounding box center [705, 406] width 16 height 16
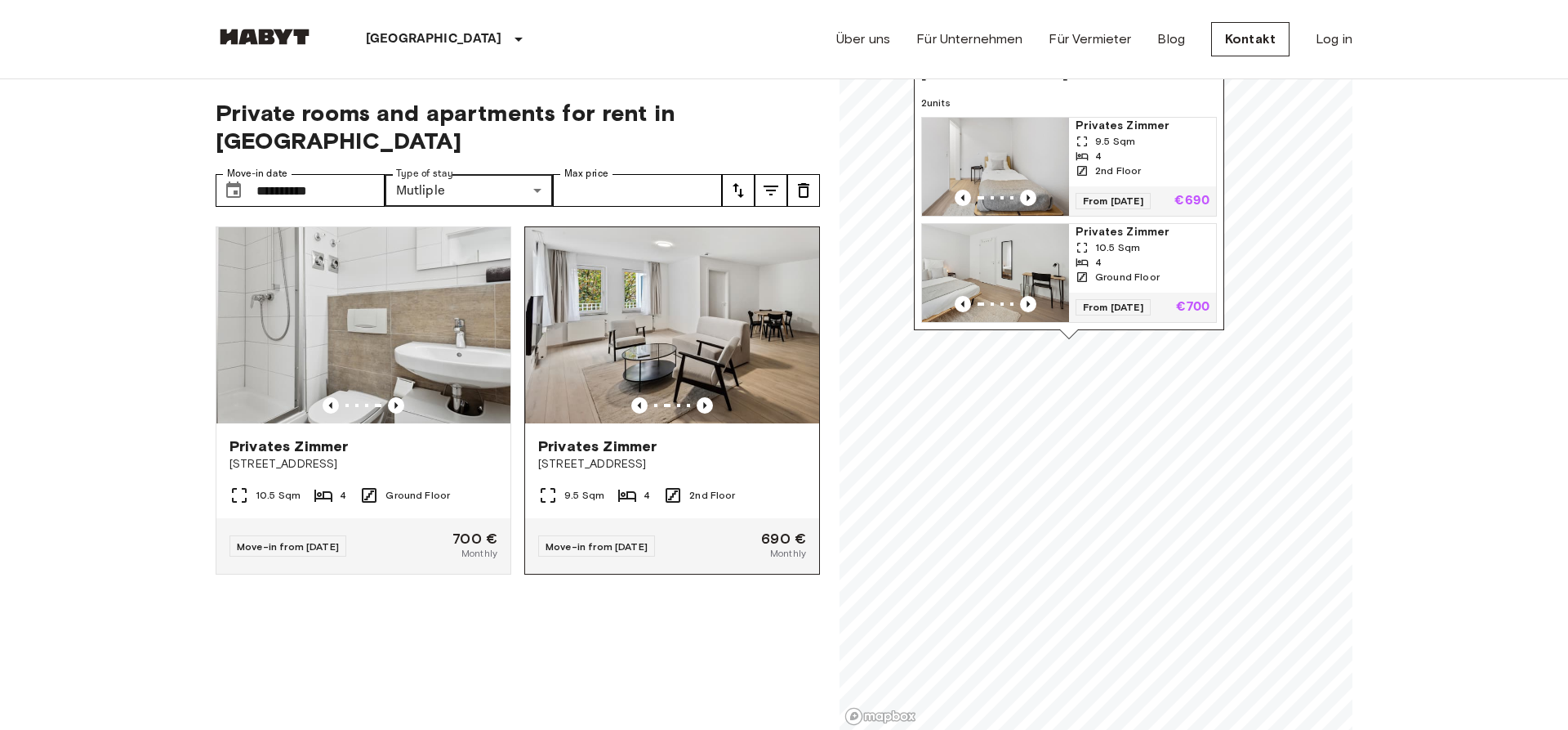
click at [740, 306] on img at bounding box center [673, 325] width 294 height 197
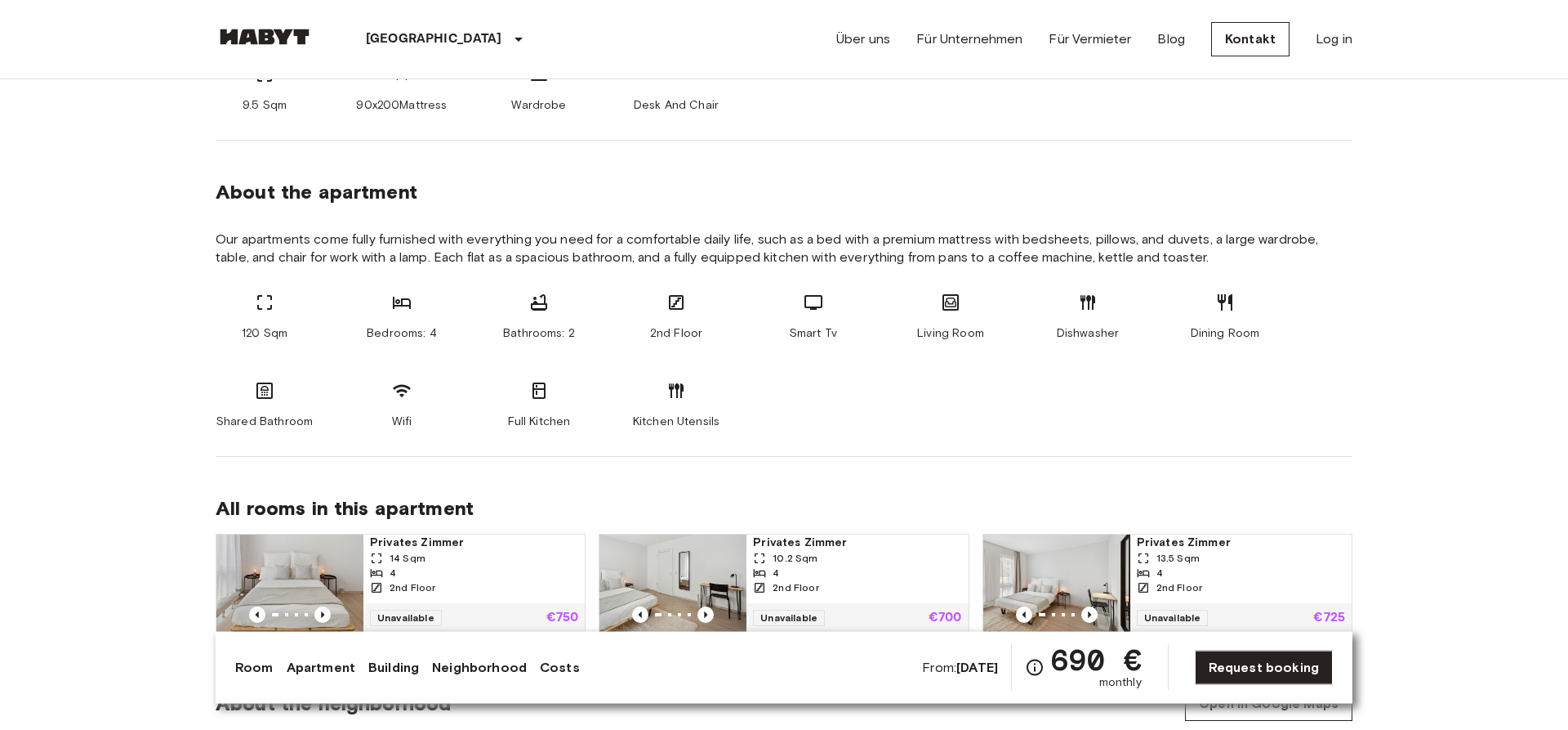
scroll to position [667, 0]
